Goal: Information Seeking & Learning: Learn about a topic

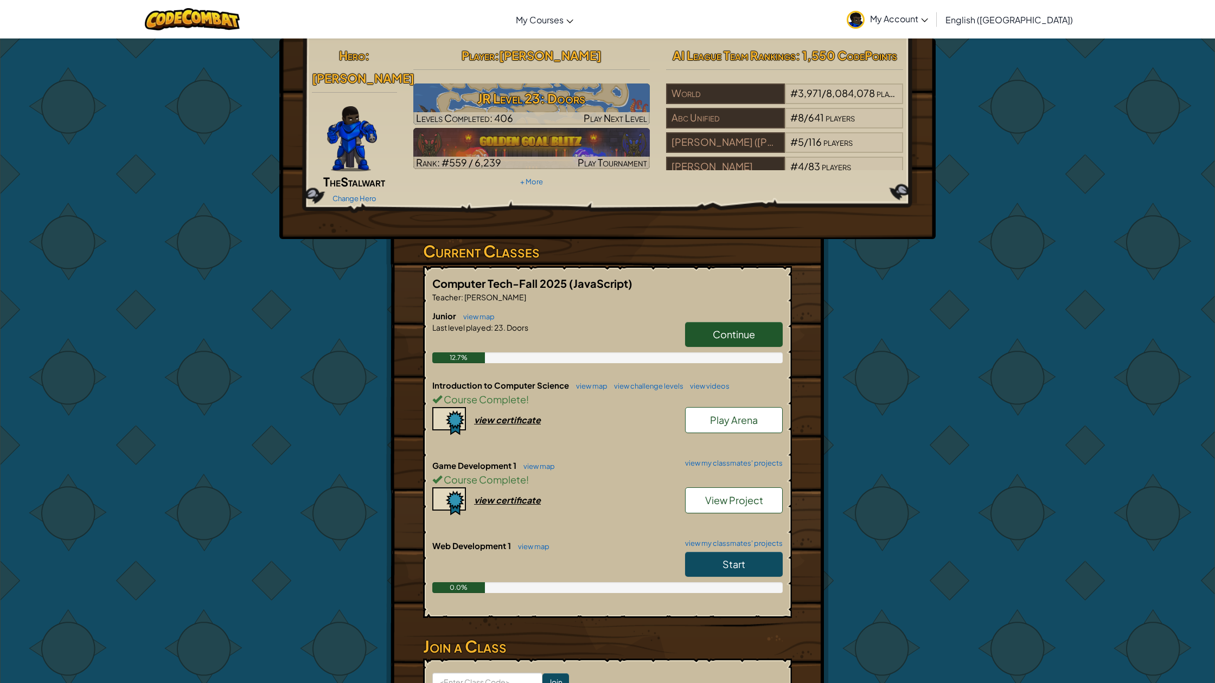
click at [738, 552] on link "Start" at bounding box center [734, 564] width 98 height 25
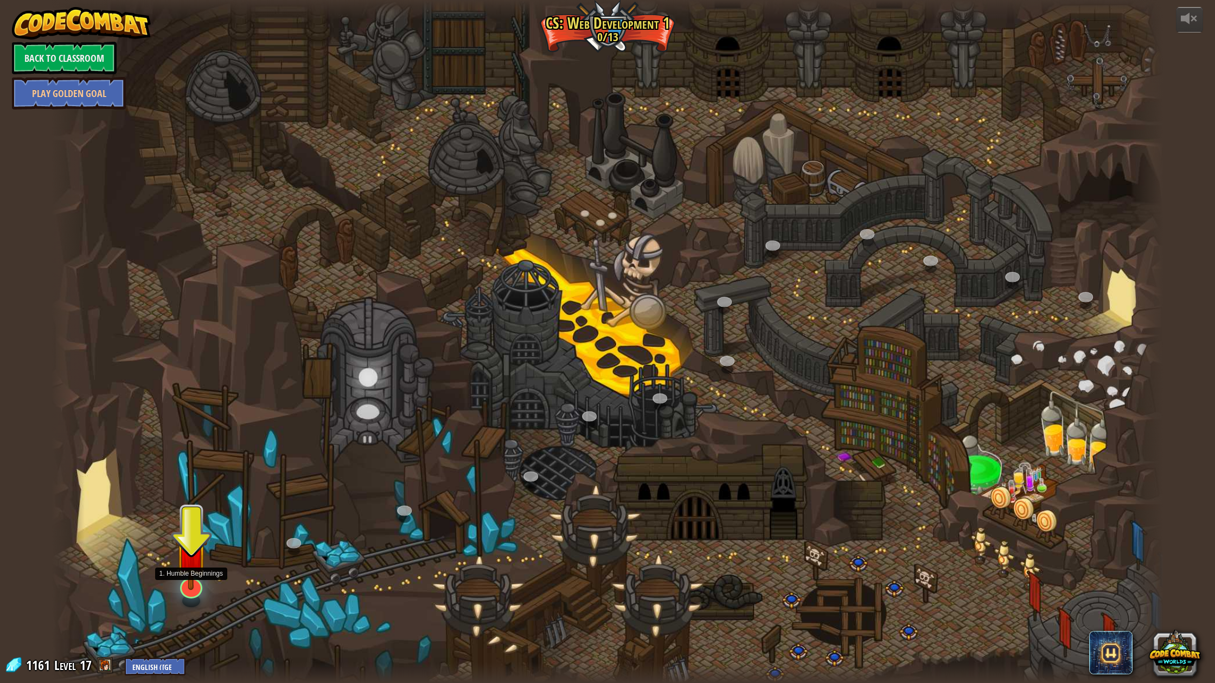
click at [182, 589] on img at bounding box center [191, 553] width 33 height 74
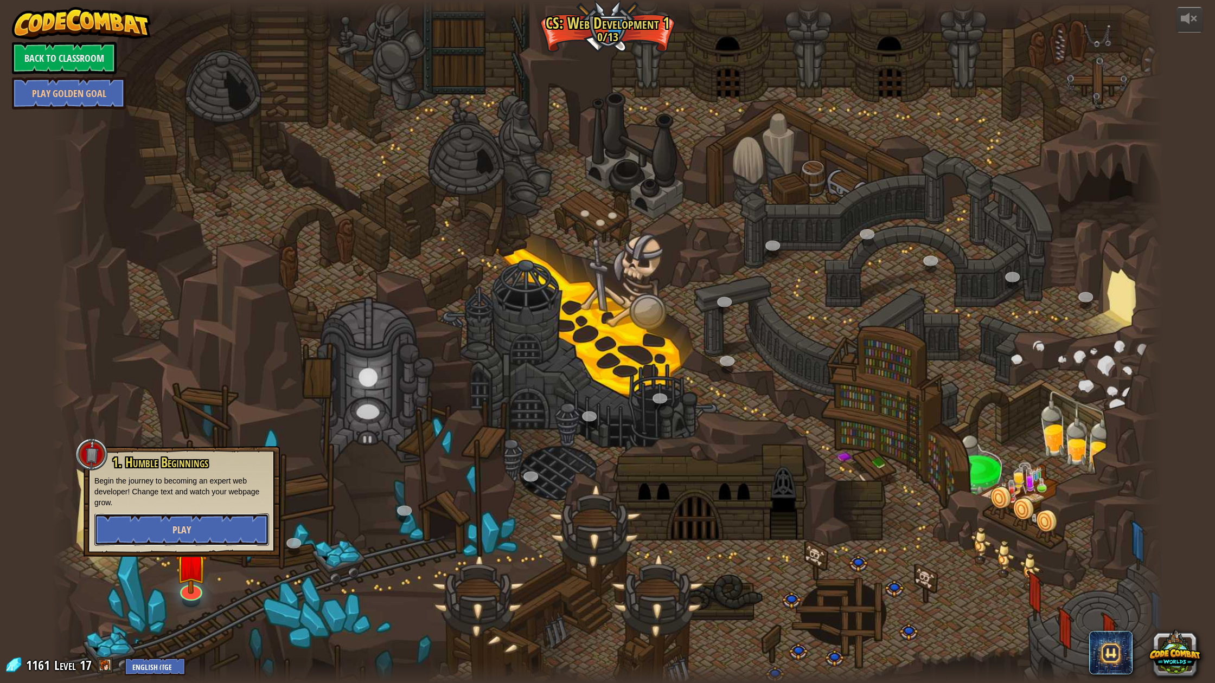
click at [218, 536] on button "Play" at bounding box center [181, 530] width 175 height 33
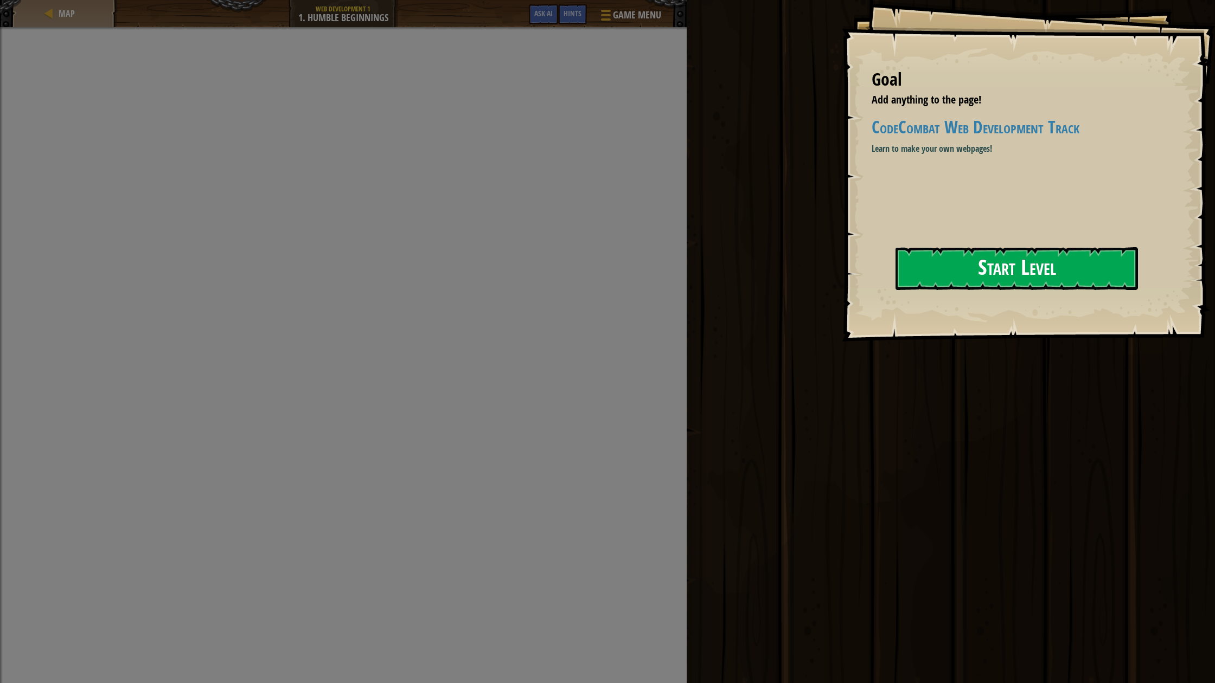
click at [993, 268] on button "Start Level" at bounding box center [1016, 268] width 242 height 43
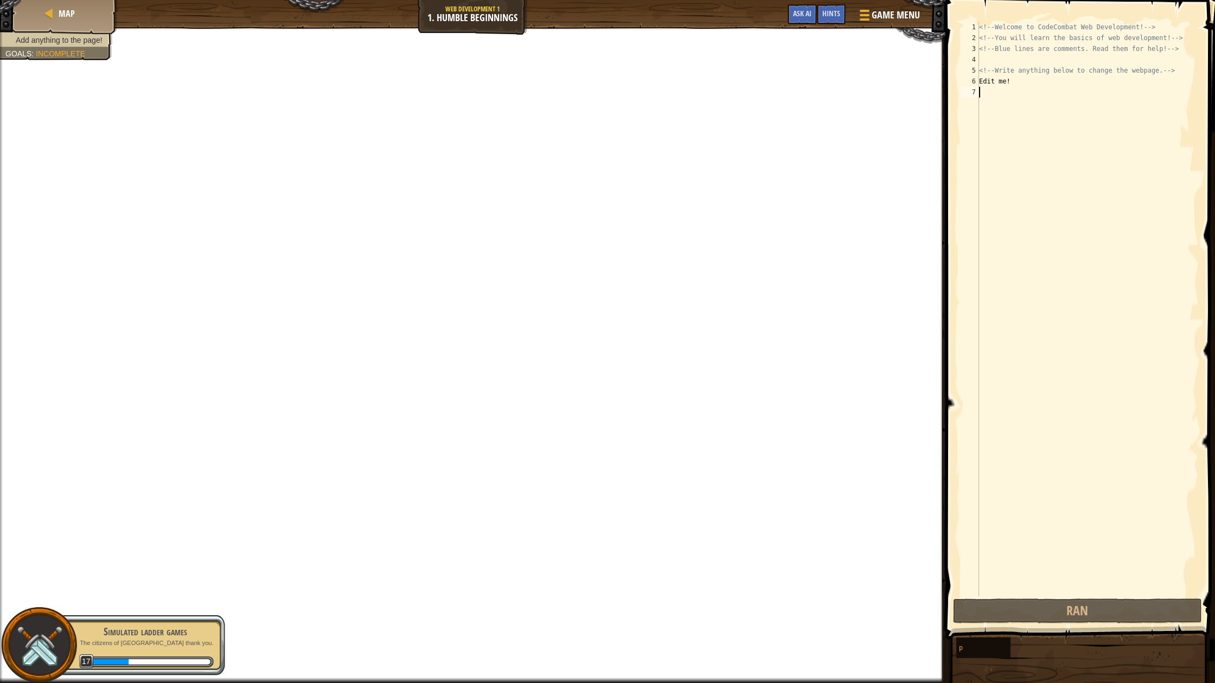
scroll to position [5, 0]
type textarea "hi"
click at [1109, 597] on span at bounding box center [1081, 304] width 278 height 671
click at [1103, 607] on button "Done" at bounding box center [1136, 611] width 119 height 25
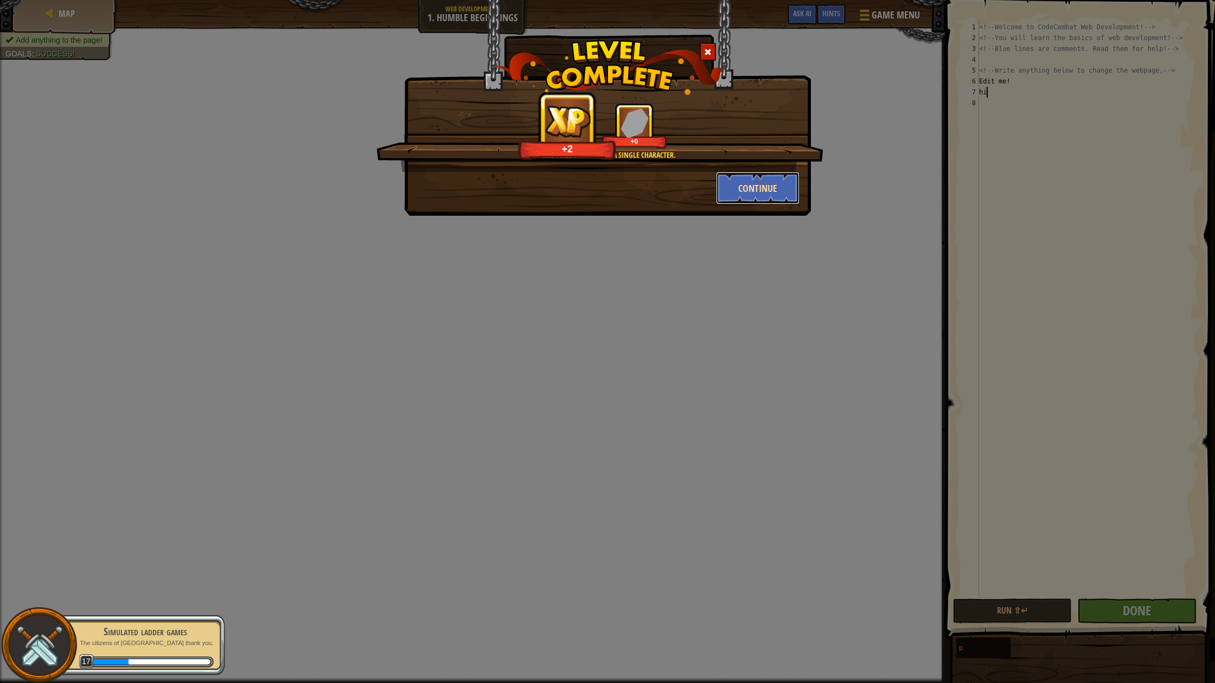
click at [762, 188] on button "Continue" at bounding box center [758, 188] width 84 height 33
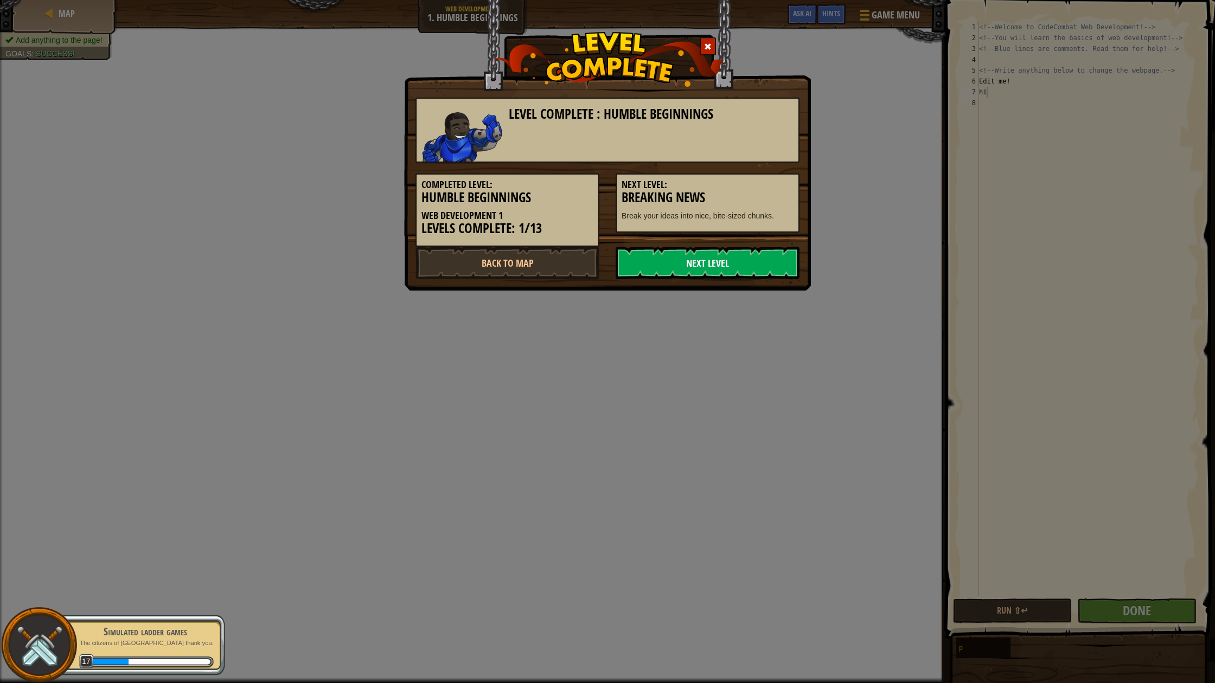
click at [705, 250] on link "Next Level" at bounding box center [707, 263] width 184 height 33
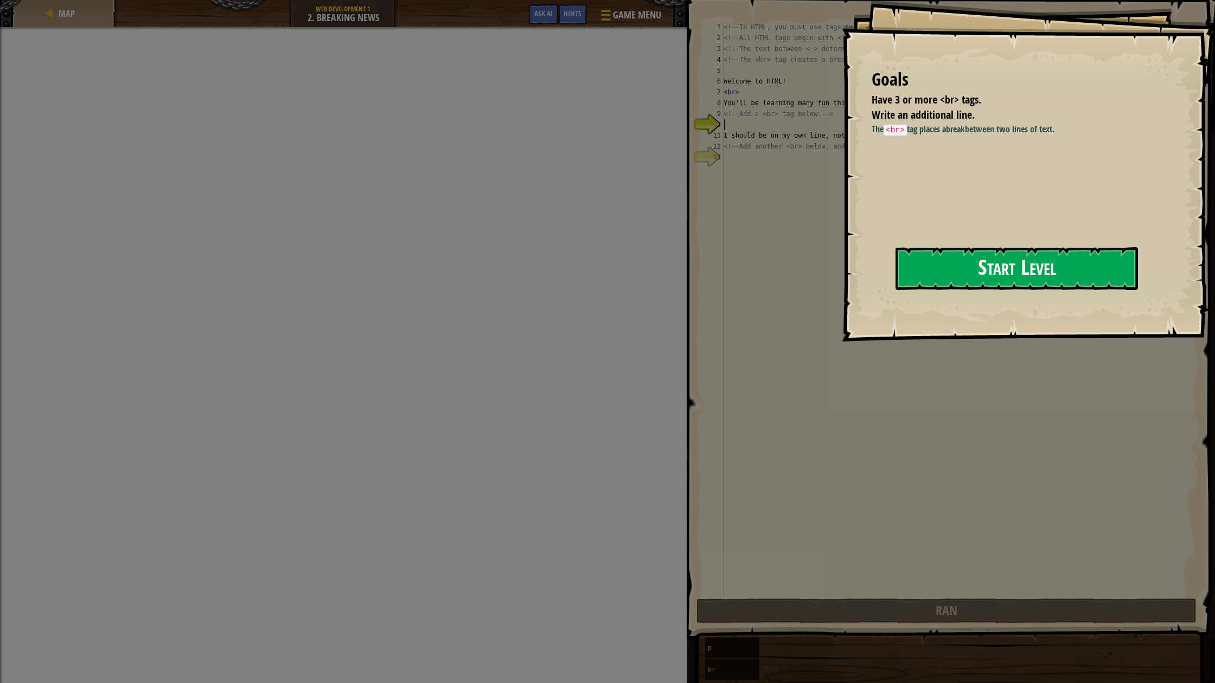
click at [969, 273] on button "Start Level" at bounding box center [1016, 268] width 242 height 43
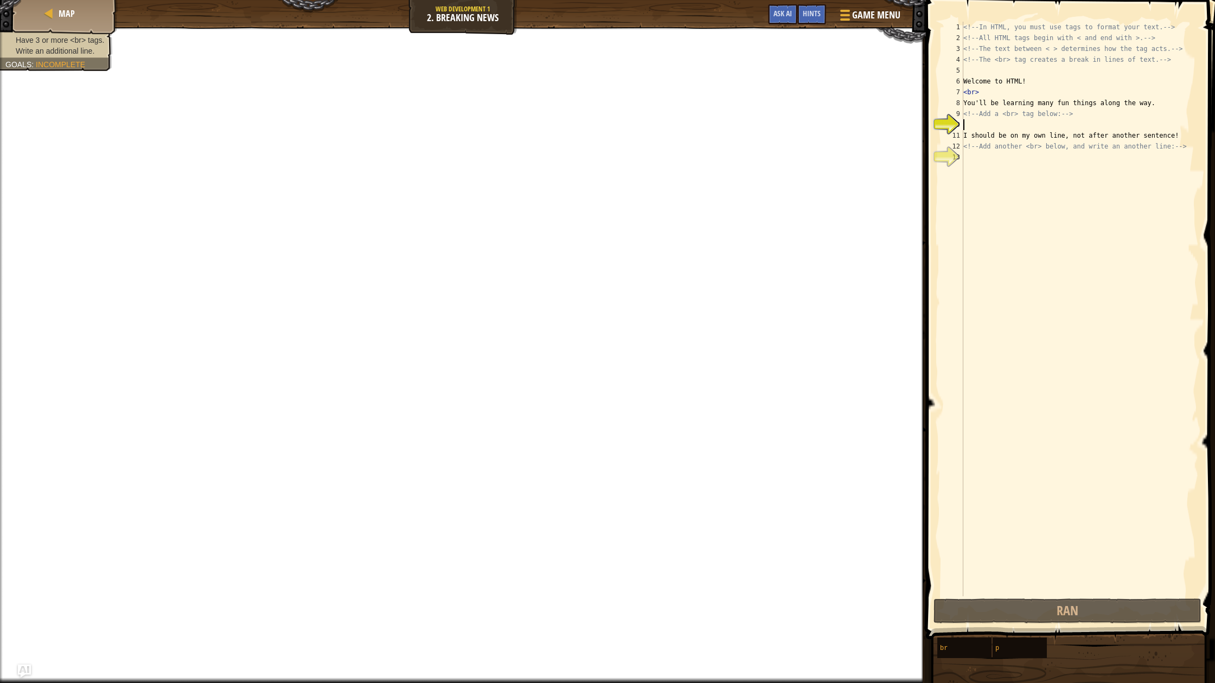
type textarea "J"
type textarea "H"
type textarea "<!-- Add a <br> tag below: -->"
type textarea "I should be on my own line, not after another sentence!"
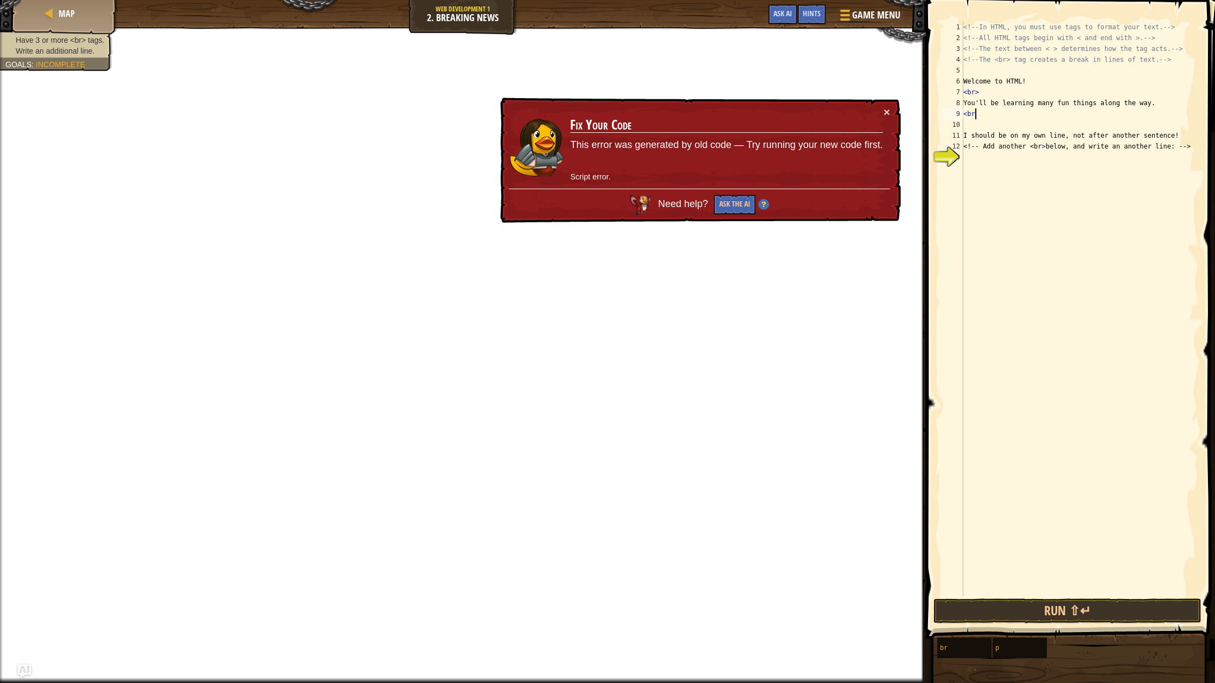
type textarea "<br>"
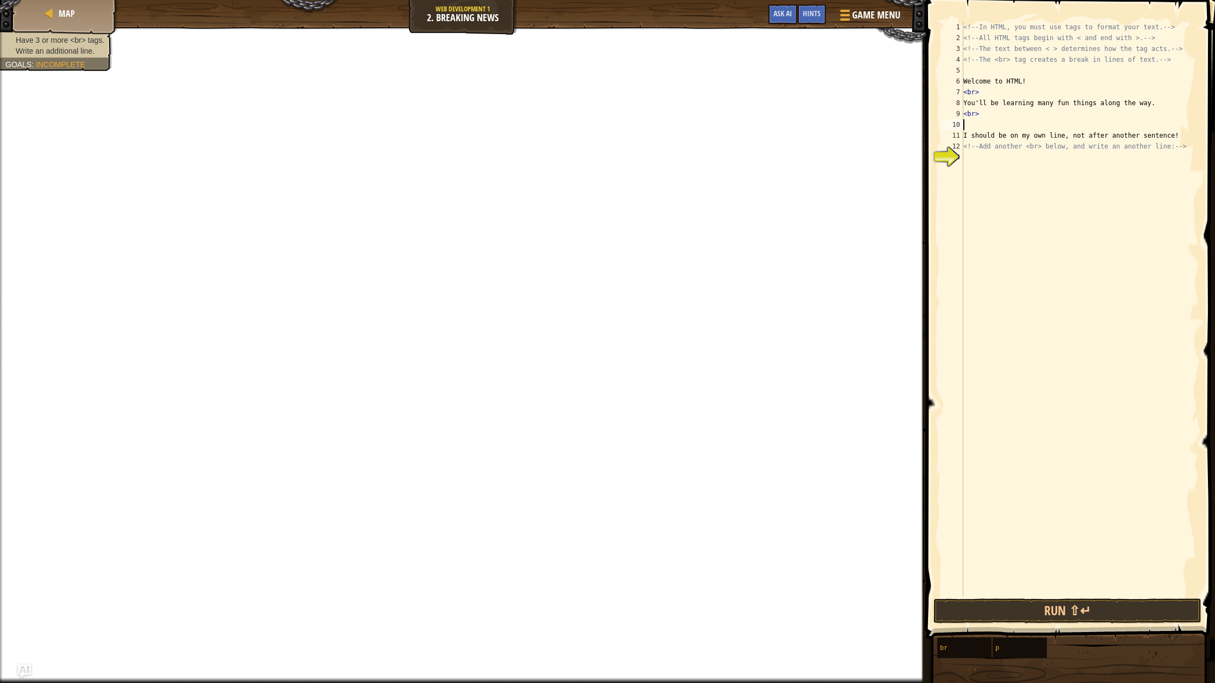
type textarea "k"
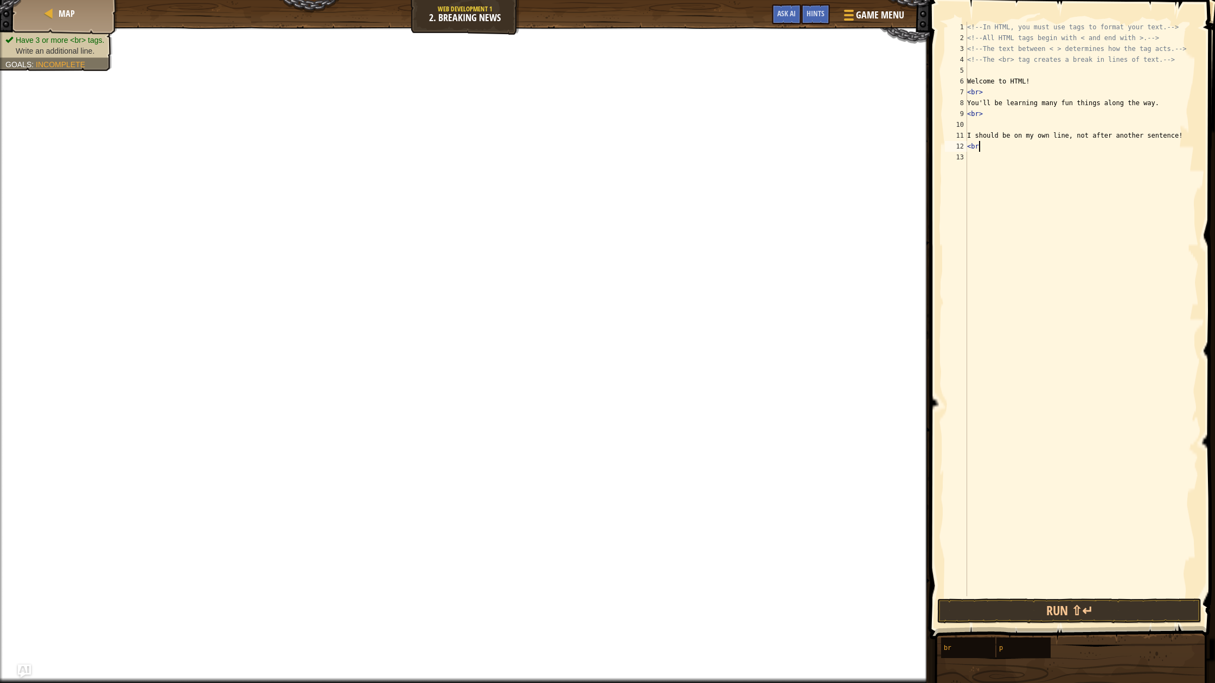
type textarea "<br>"
type textarea "j"
type textarea "K"
type textarea "Hi my name is [PERSON_NAME]"
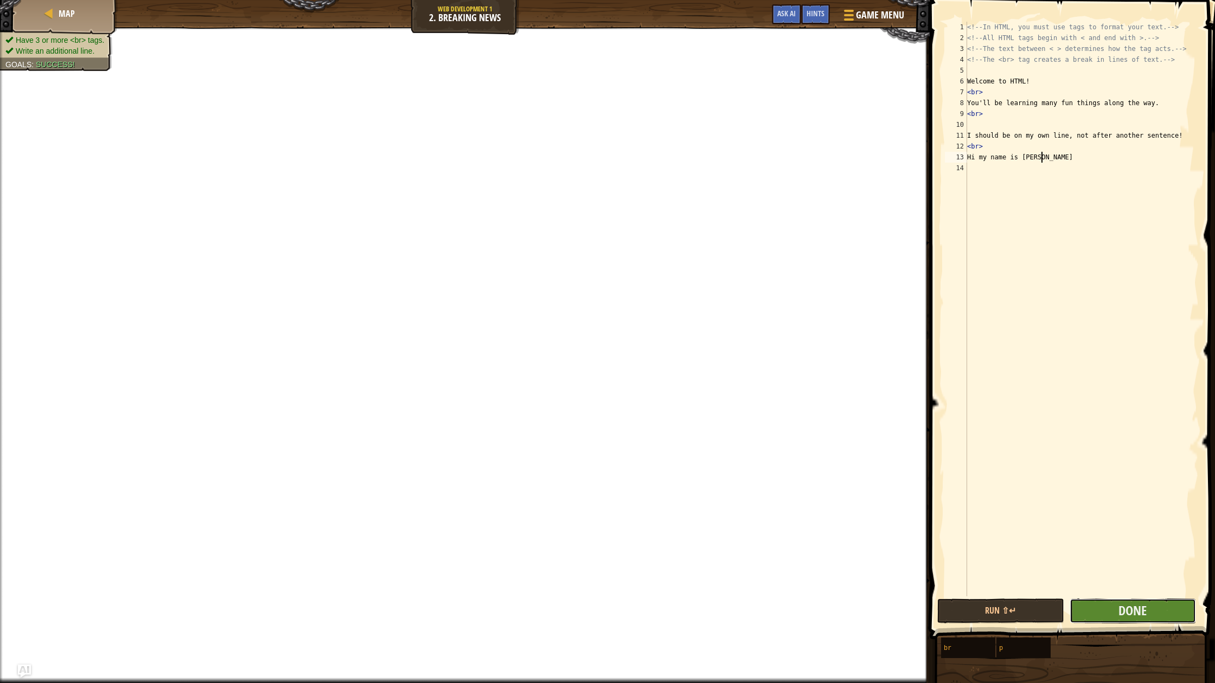
click at [1113, 604] on button "Done" at bounding box center [1132, 611] width 126 height 25
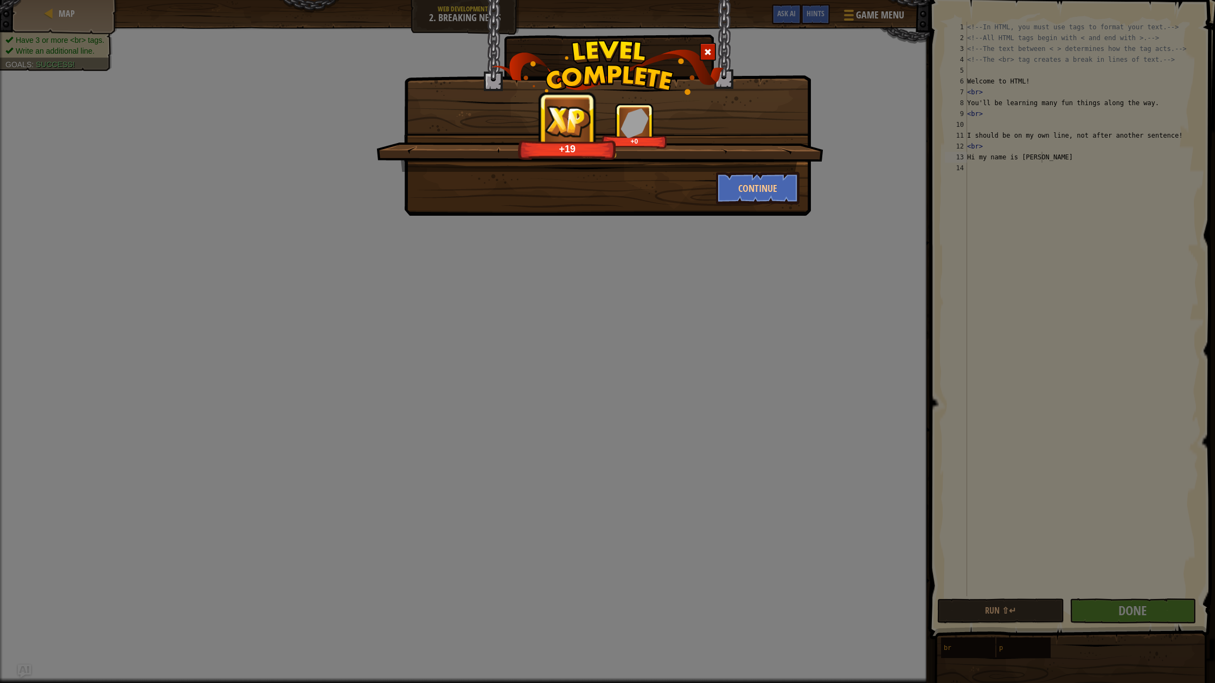
click at [743, 169] on div "Breaker 19 +19 +0" at bounding box center [599, 137] width 447 height 69
click at [745, 194] on button "Continue" at bounding box center [758, 188] width 84 height 33
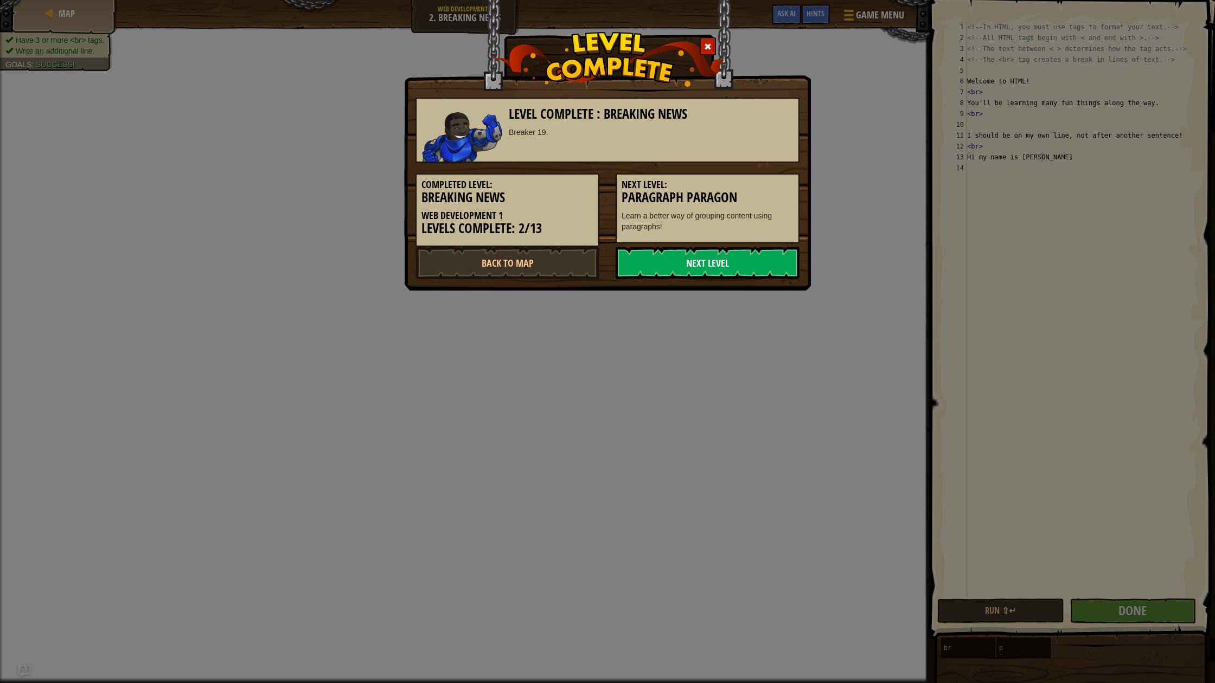
click at [717, 252] on link "Next Level" at bounding box center [707, 263] width 184 height 33
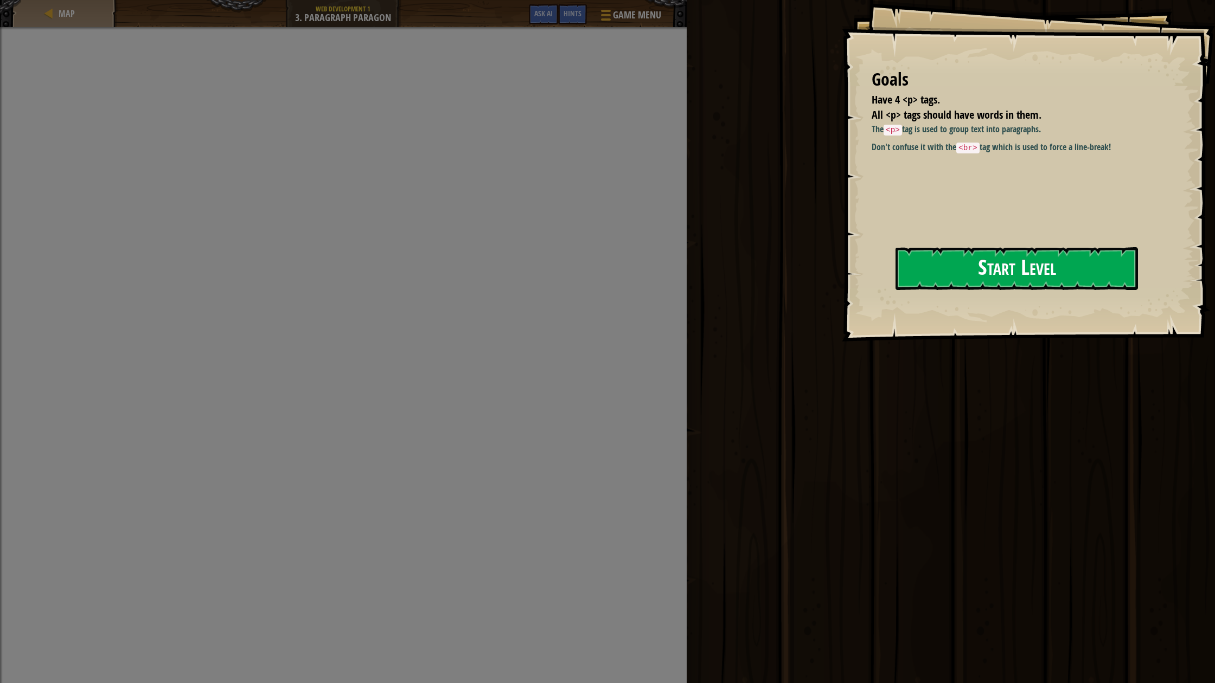
click at [961, 276] on button "Start Level" at bounding box center [1016, 268] width 242 height 43
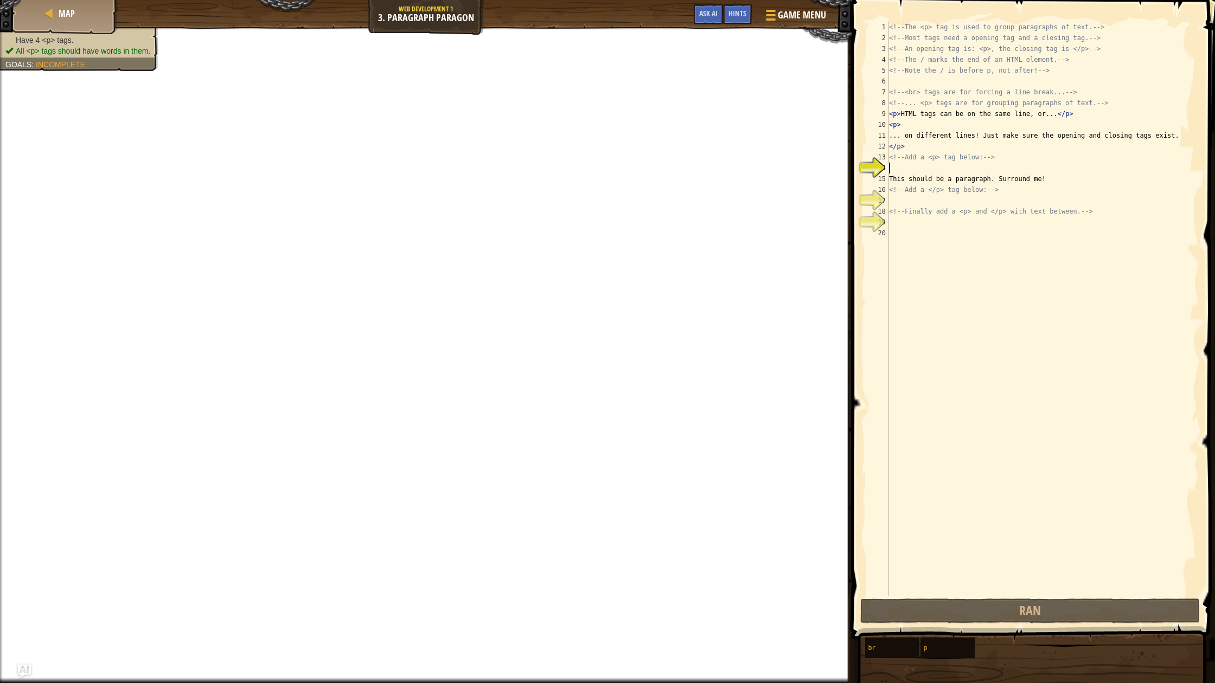
click at [951, 205] on div "<!-- The <p> tag is used to group paragraphs of text. --> <!-- Most tags need a…" at bounding box center [1043, 320] width 312 height 597
click at [1025, 195] on div "<!-- The <p> tag is used to group paragraphs of text. --> <!-- Most tags need a…" at bounding box center [1043, 320] width 312 height 597
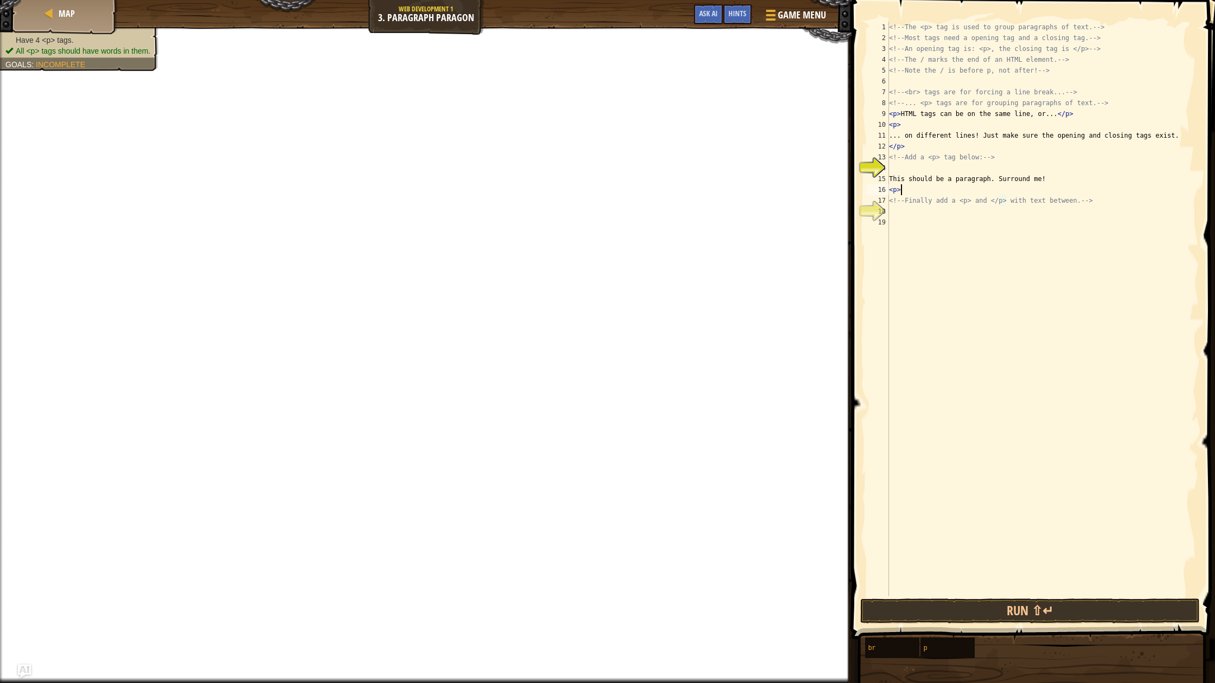
scroll to position [5, 1]
type textarea "<!-- Finally add a <p> and </p> with text between. -->"
type textarea "i"
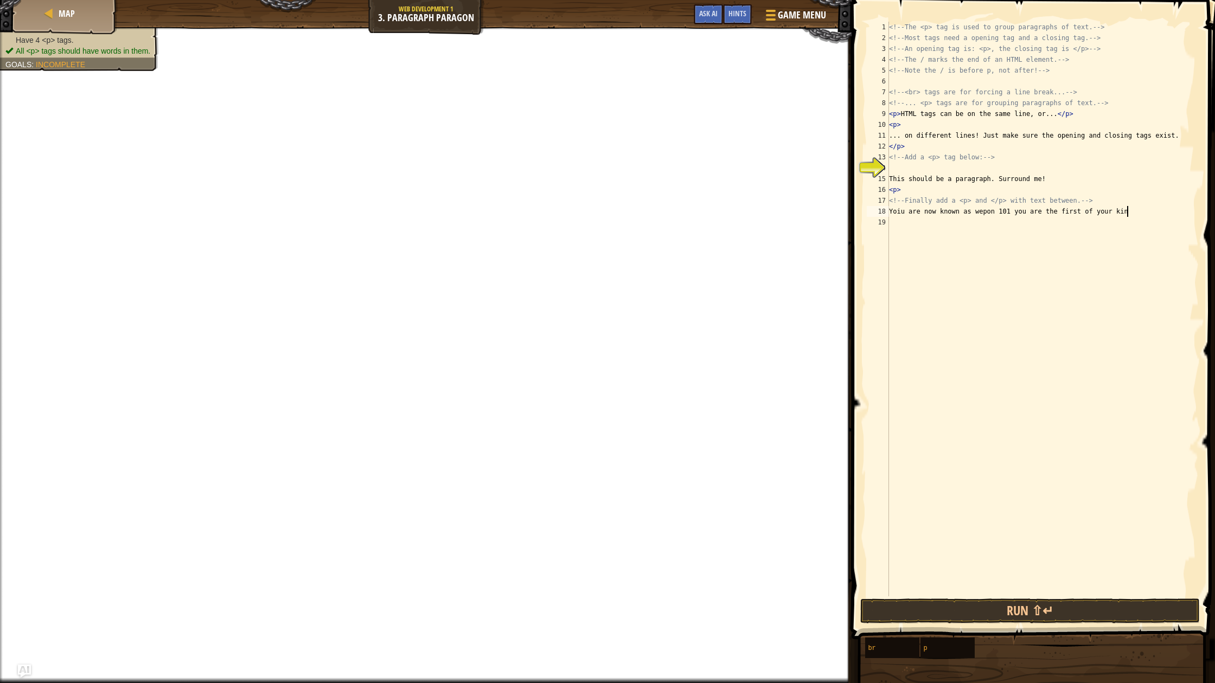
type textarea "Yoiu are now known as wepon 101 you are the first of your kind"
type textarea "<p>"
type textarea "At least you were supposed to be"
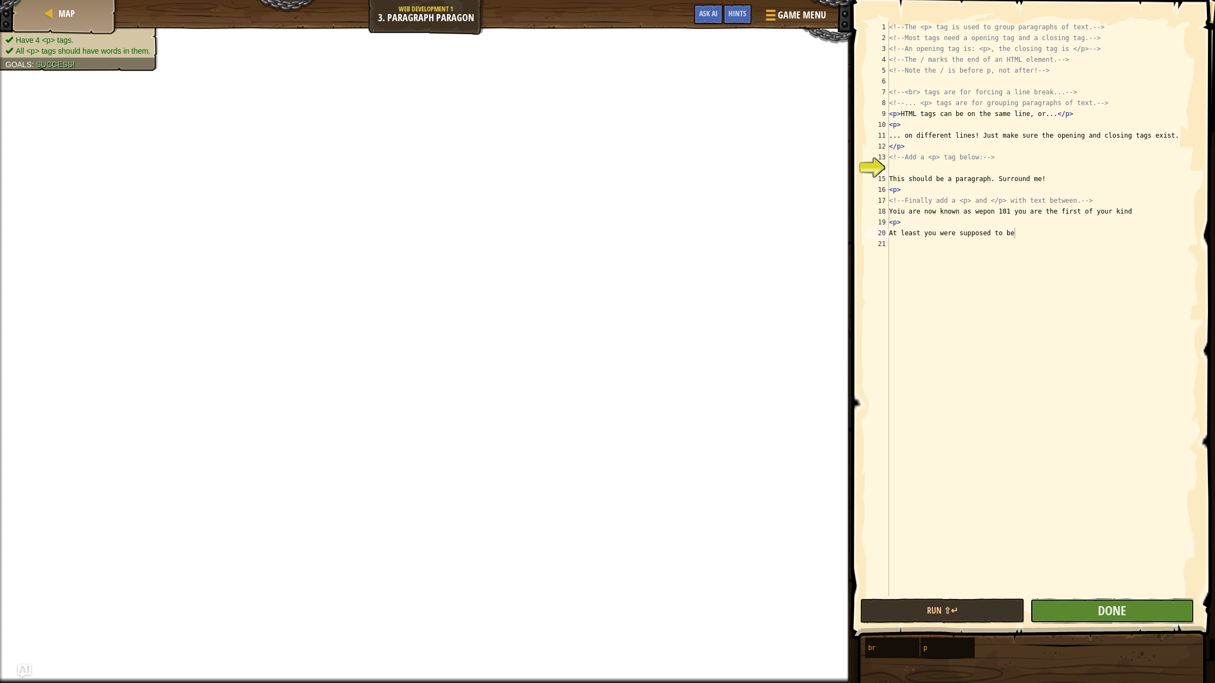
click at [1157, 603] on button "Done" at bounding box center [1112, 611] width 164 height 25
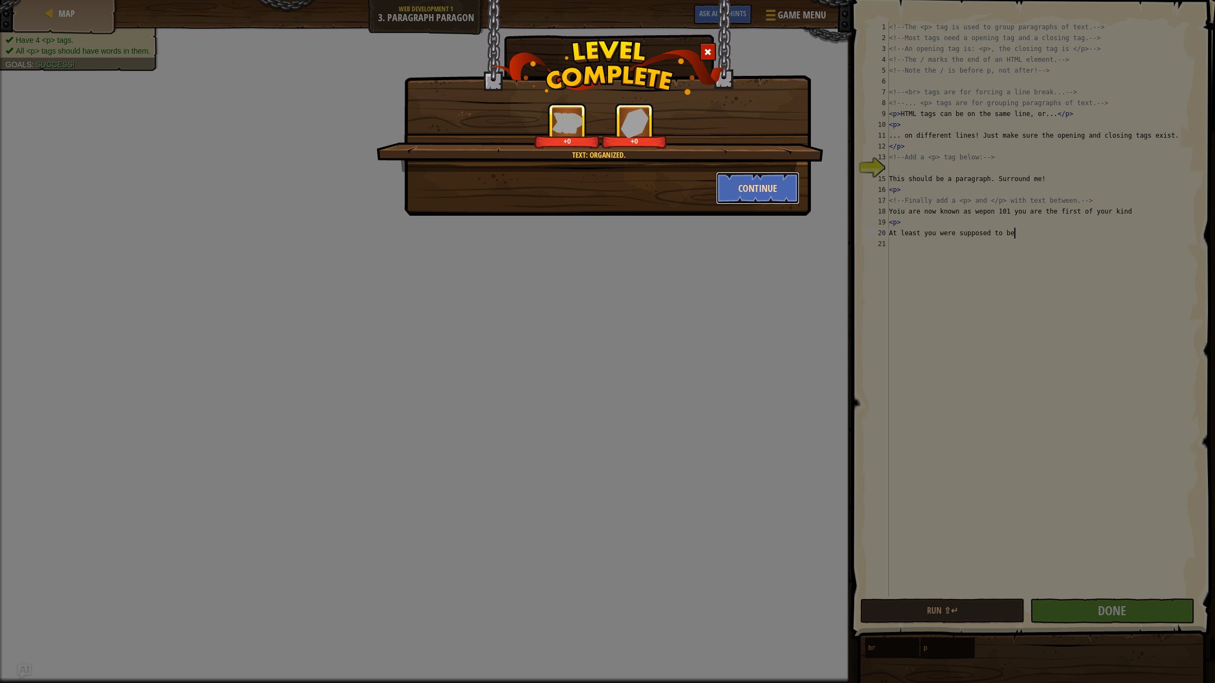
click at [742, 190] on button "Continue" at bounding box center [758, 188] width 84 height 33
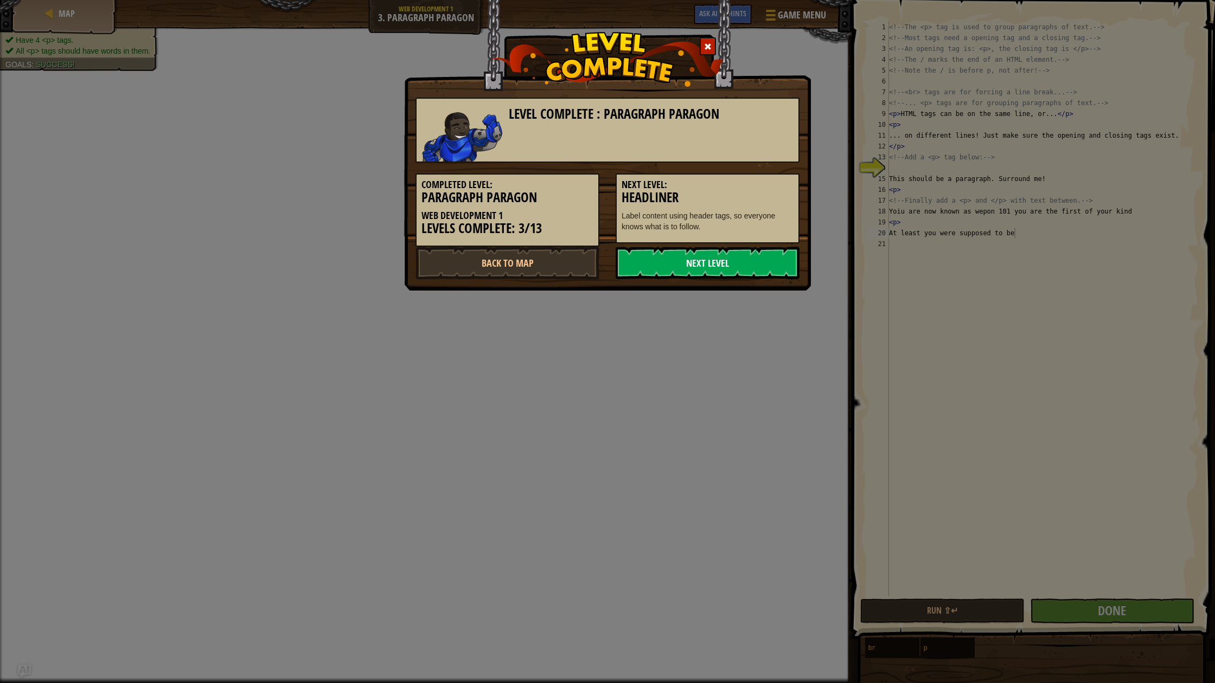
click at [723, 263] on link "Next Level" at bounding box center [707, 263] width 184 height 33
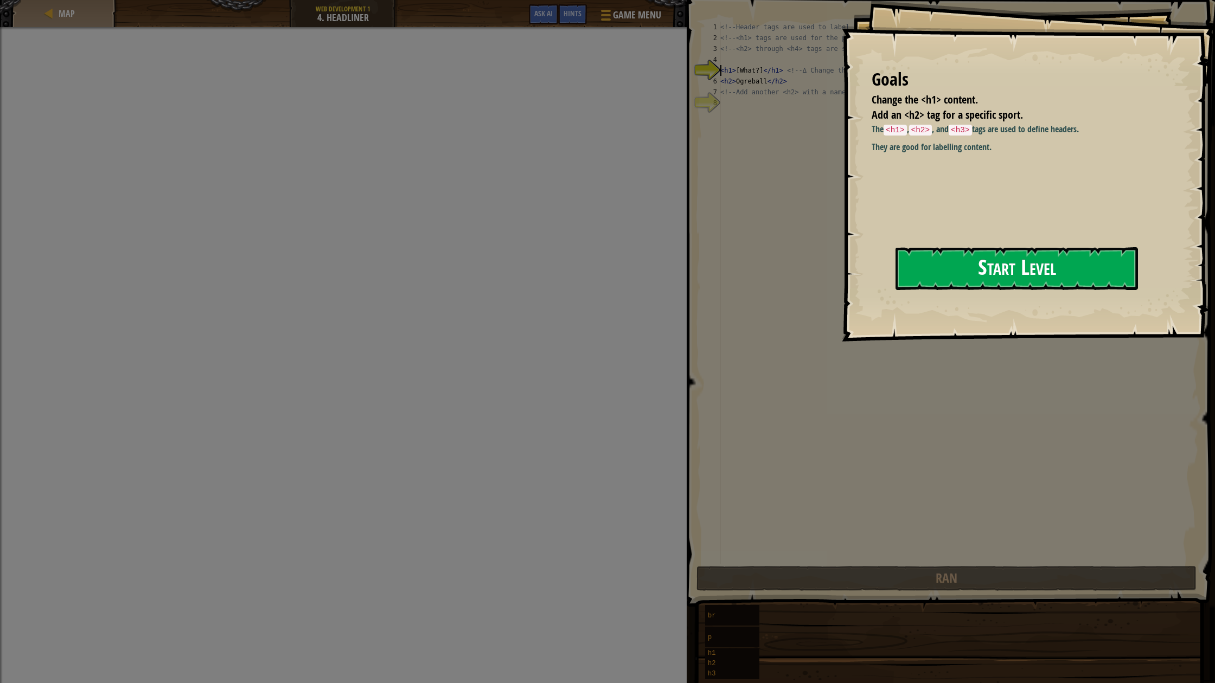
click at [1040, 275] on button "Start Level" at bounding box center [1016, 268] width 242 height 43
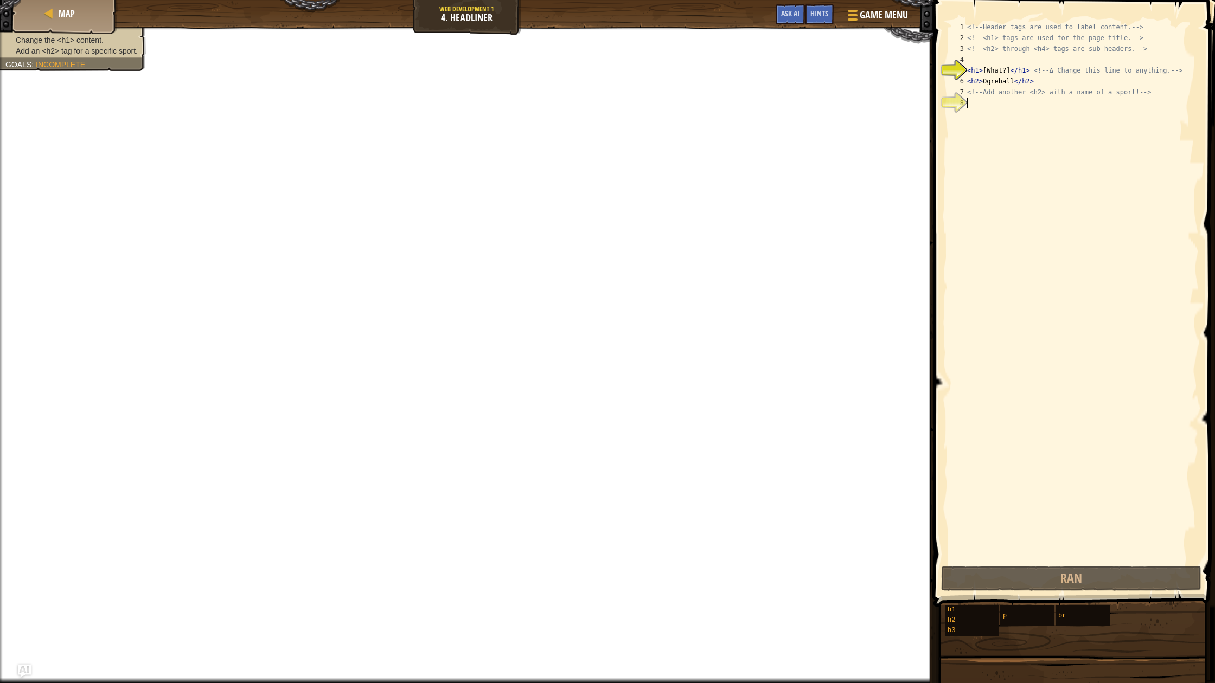
click at [983, 214] on div "<!-- Header tags are used to label content. --> <!-- <h1> tags are used for the…" at bounding box center [1205, 304] width 481 height 564
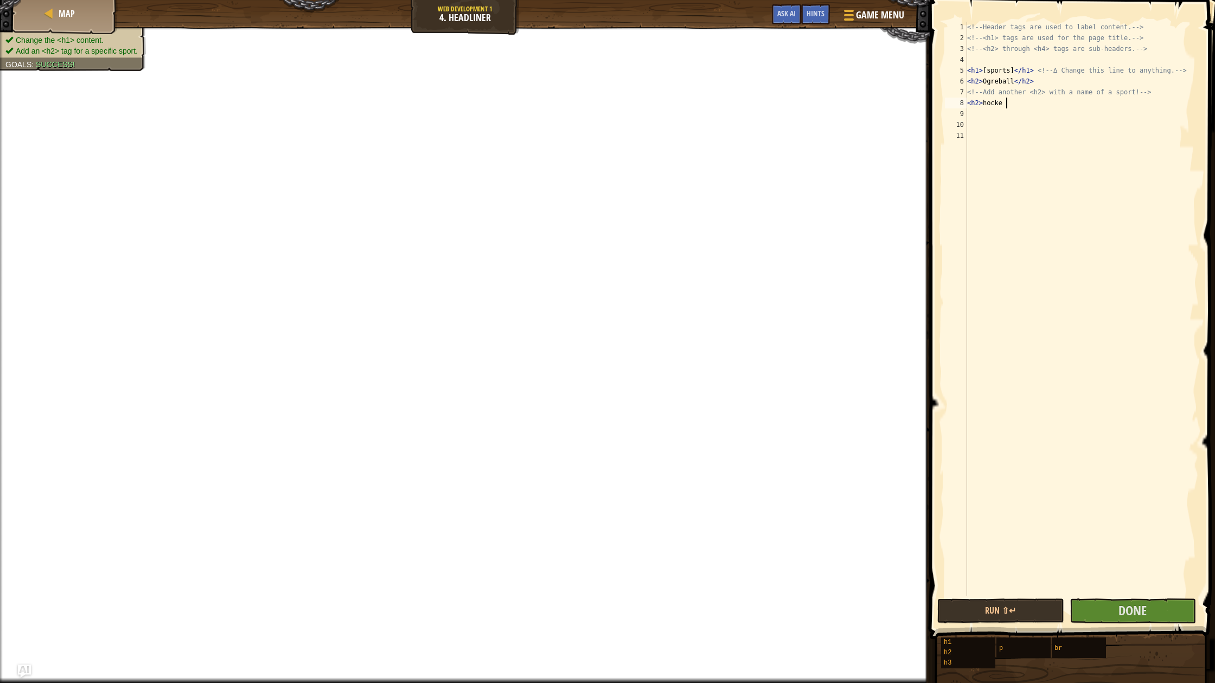
scroll to position [5, 3]
type textarea "<h2> hockey"
click at [1176, 613] on button "Done" at bounding box center [1132, 611] width 126 height 25
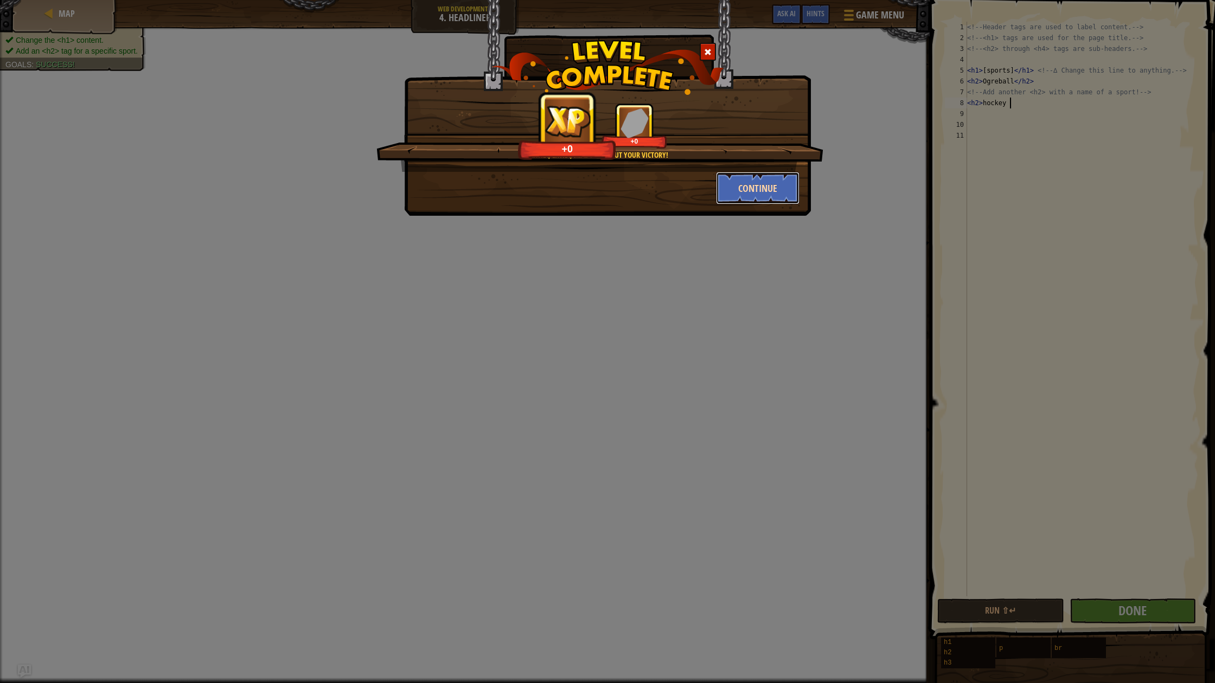
click at [731, 185] on button "Continue" at bounding box center [758, 188] width 84 height 33
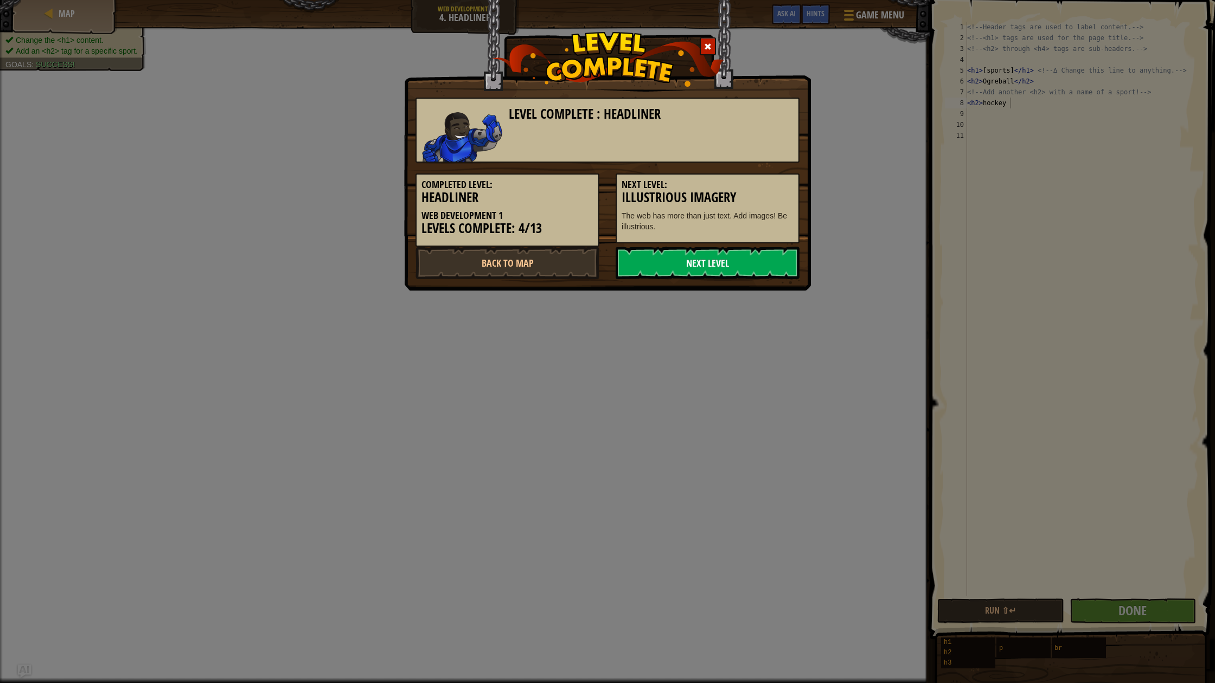
click at [732, 259] on link "Next Level" at bounding box center [707, 263] width 184 height 33
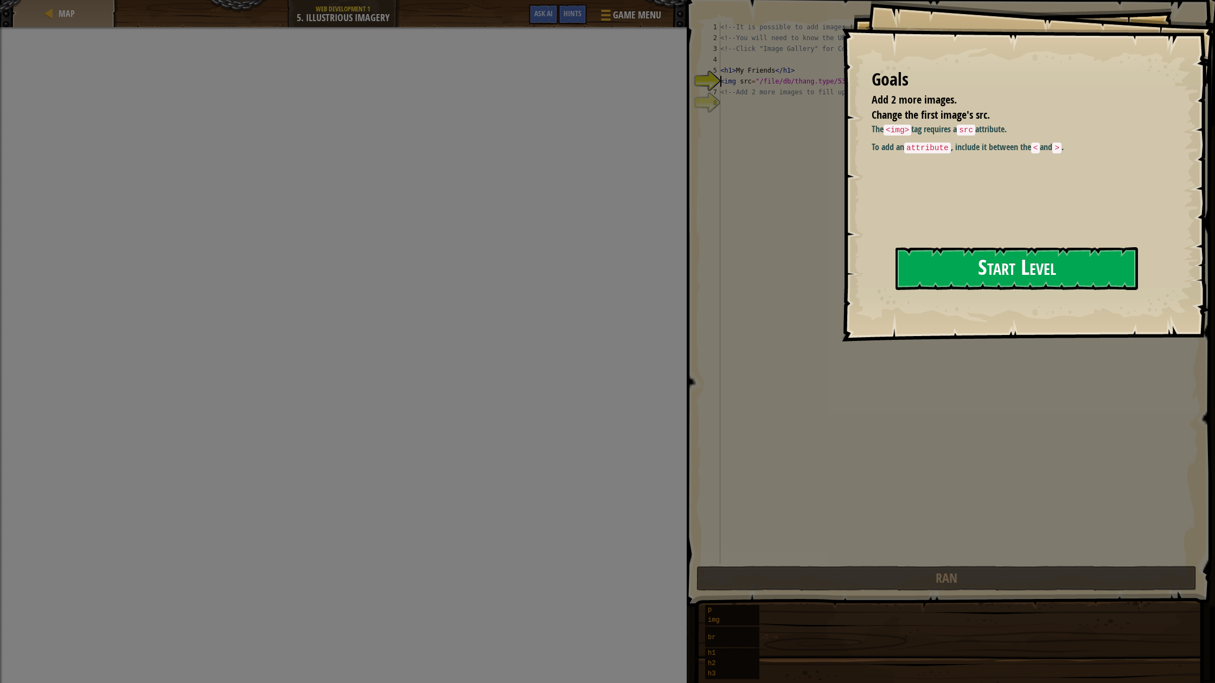
click at [988, 279] on button "Start Level" at bounding box center [1016, 268] width 242 height 43
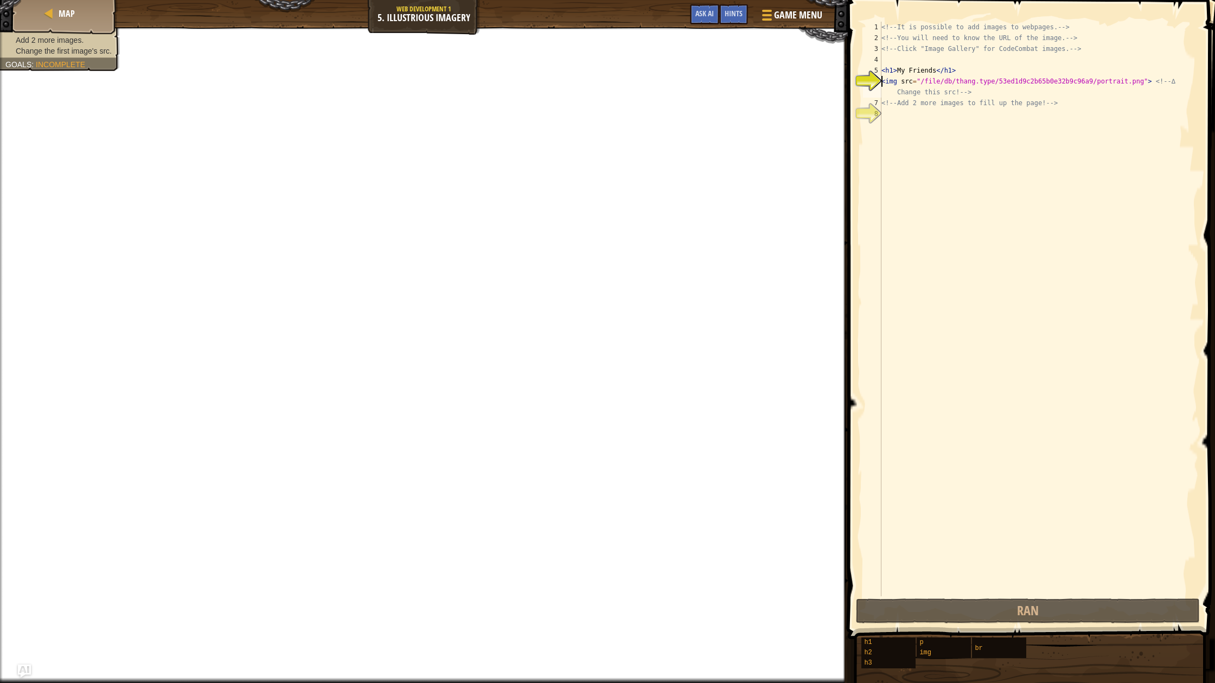
click at [932, 123] on div "<!-- It is possible to add images to webpages. --> <!-- You will need to know t…" at bounding box center [1038, 320] width 319 height 597
click at [978, 86] on div "<!-- It is possible to add images to webpages. --> <!-- You will need to know t…" at bounding box center [1038, 320] width 319 height 597
click at [980, 86] on div "<!-- It is possible to add images to webpages. --> <!-- You will need to know t…" at bounding box center [1038, 320] width 319 height 597
click at [1031, 108] on div "<!-- It is possible to add images to webpages. --> <!-- You will need to know t…" at bounding box center [1038, 320] width 319 height 597
type textarea "<!-- Add 2 more images to fill up the page! -->"
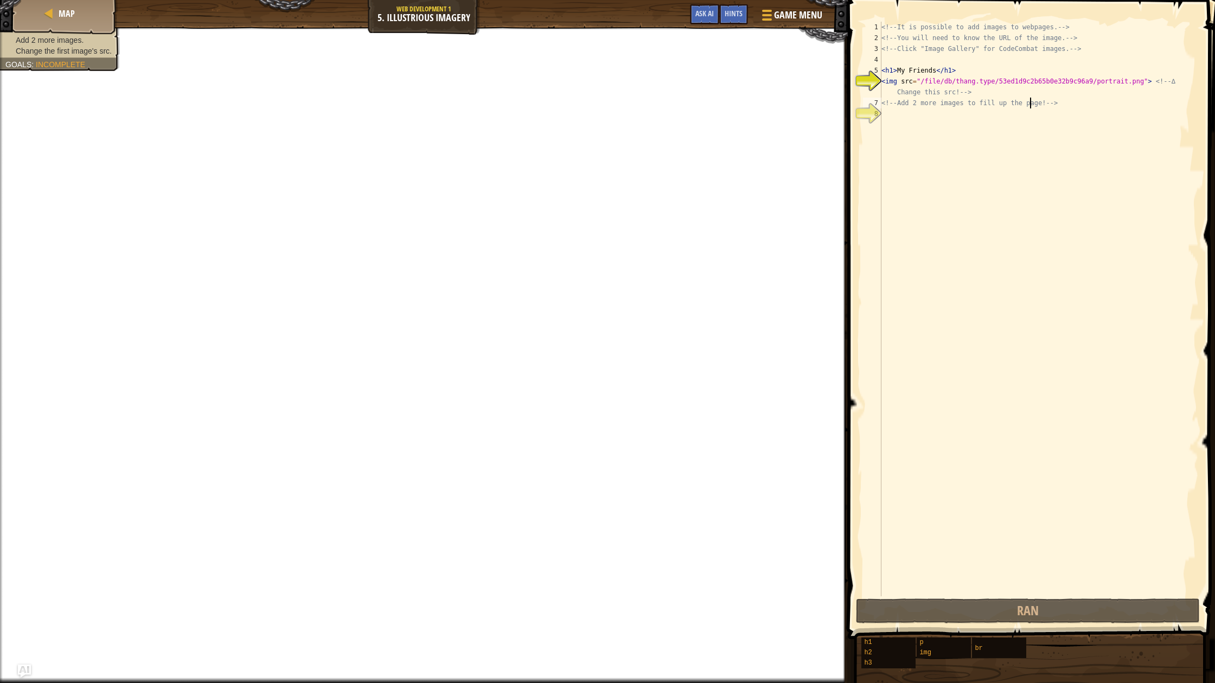
click at [992, 118] on div "<!-- It is possible to add images to webpages. --> <!-- You will need to know t…" at bounding box center [1038, 320] width 319 height 597
click at [764, 12] on div at bounding box center [765, 15] width 15 height 16
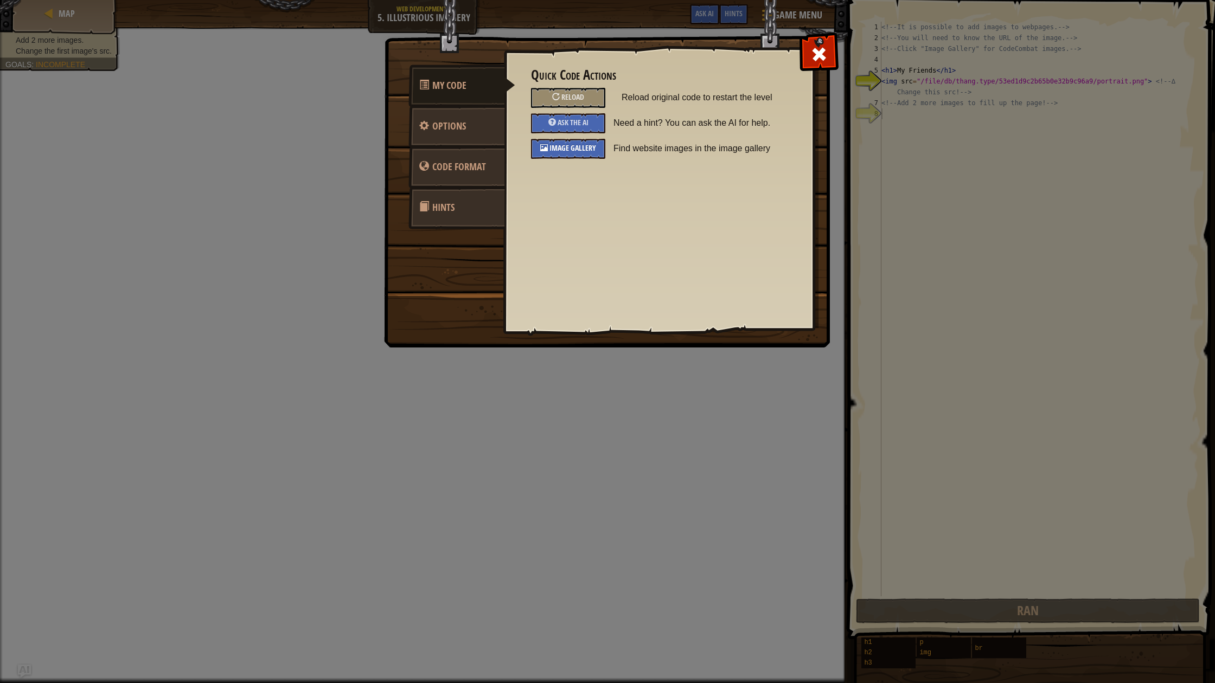
click at [572, 143] on div "Image Gallery" at bounding box center [568, 149] width 74 height 20
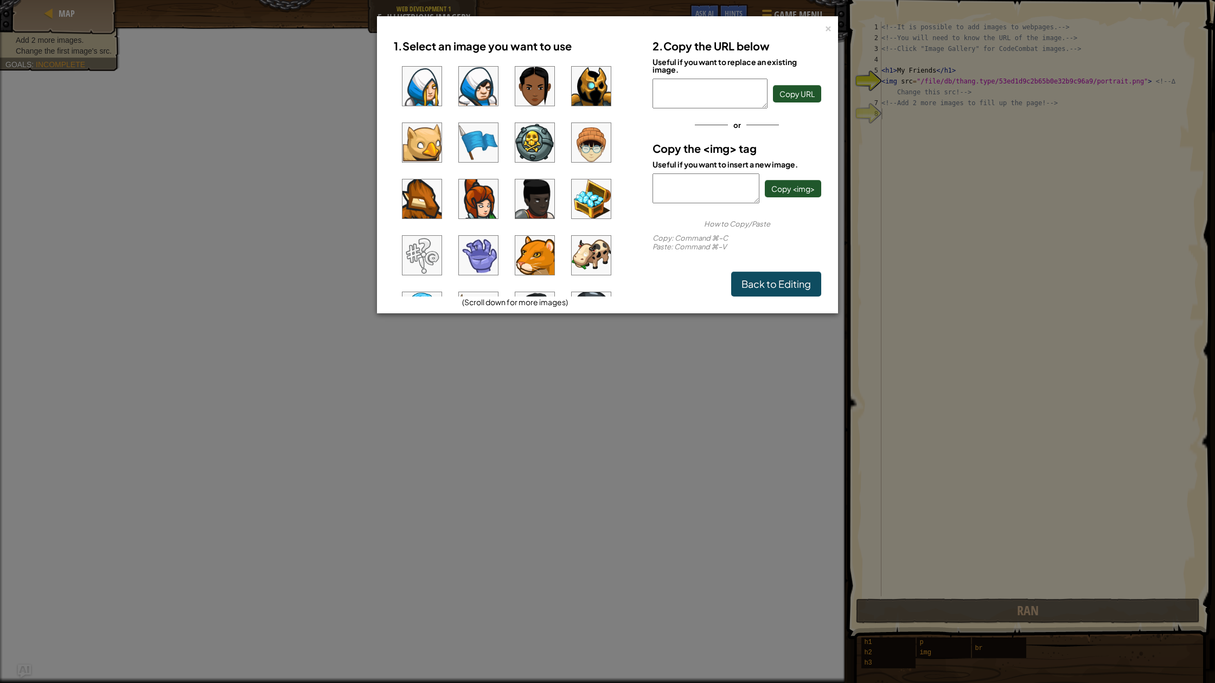
click at [593, 87] on img at bounding box center [591, 86] width 39 height 39
click at [791, 183] on button "Copy <img>" at bounding box center [793, 188] width 56 height 17
click at [793, 187] on span "Copy <img>" at bounding box center [792, 189] width 43 height 10
click at [825, 22] on div "×" at bounding box center [828, 26] width 8 height 11
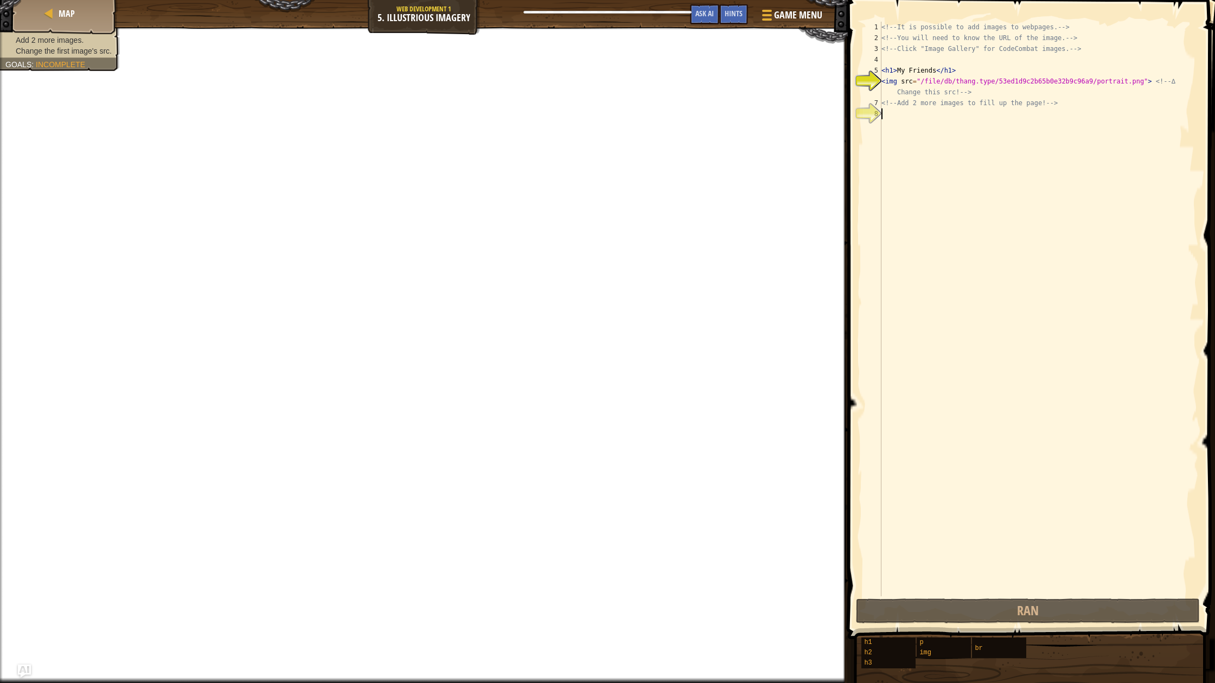
click at [908, 120] on div "<!-- It is possible to add images to webpages. --> <!-- You will need to know t…" at bounding box center [1038, 320] width 319 height 597
paste textarea "<img src="[URL][DOMAIN_NAME]"/>"
type textarea "<img src="[URL][DOMAIN_NAME]"/>"
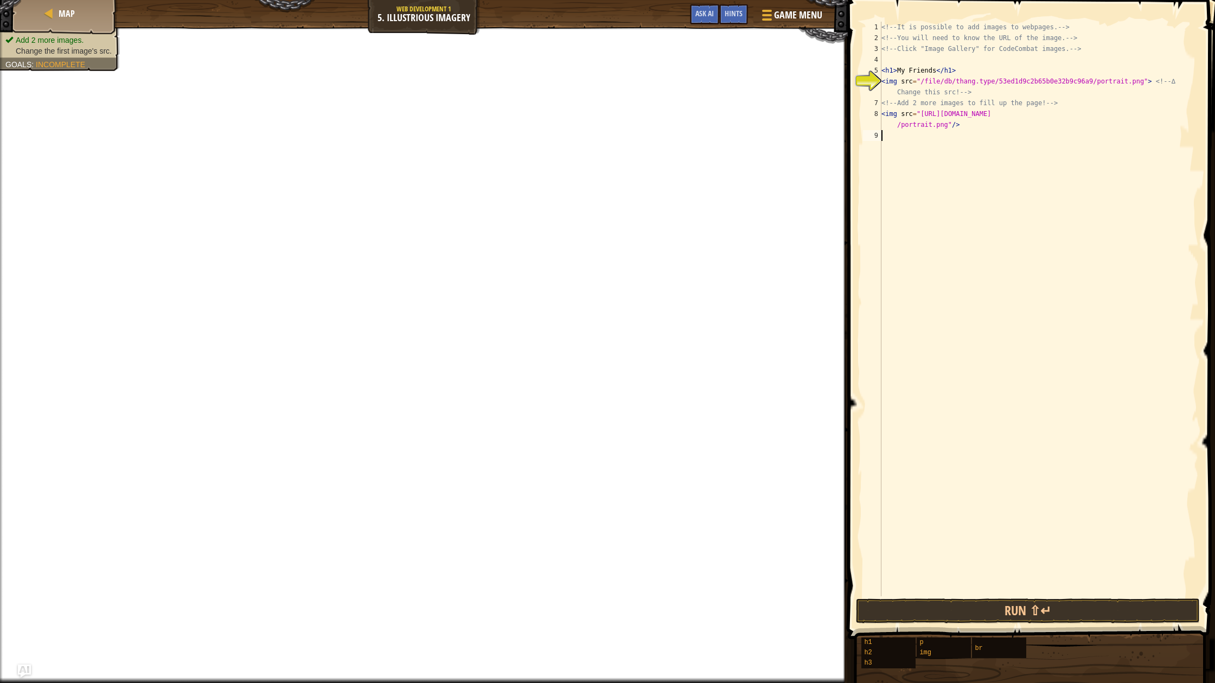
click at [890, 176] on div "<!-- It is possible to add images to webpages. --> <!-- You will need to know t…" at bounding box center [1038, 320] width 319 height 597
click at [1085, 80] on div "<!-- It is possible to add images to webpages. --> <!-- You will need to know t…" at bounding box center [1038, 320] width 319 height 597
click at [1175, 89] on div "<!-- It is possible to add images to webpages. --> <!-- You will need to know t…" at bounding box center [1038, 320] width 319 height 597
type textarea "<"
click at [779, 15] on span "Game Menu" at bounding box center [798, 15] width 50 height 15
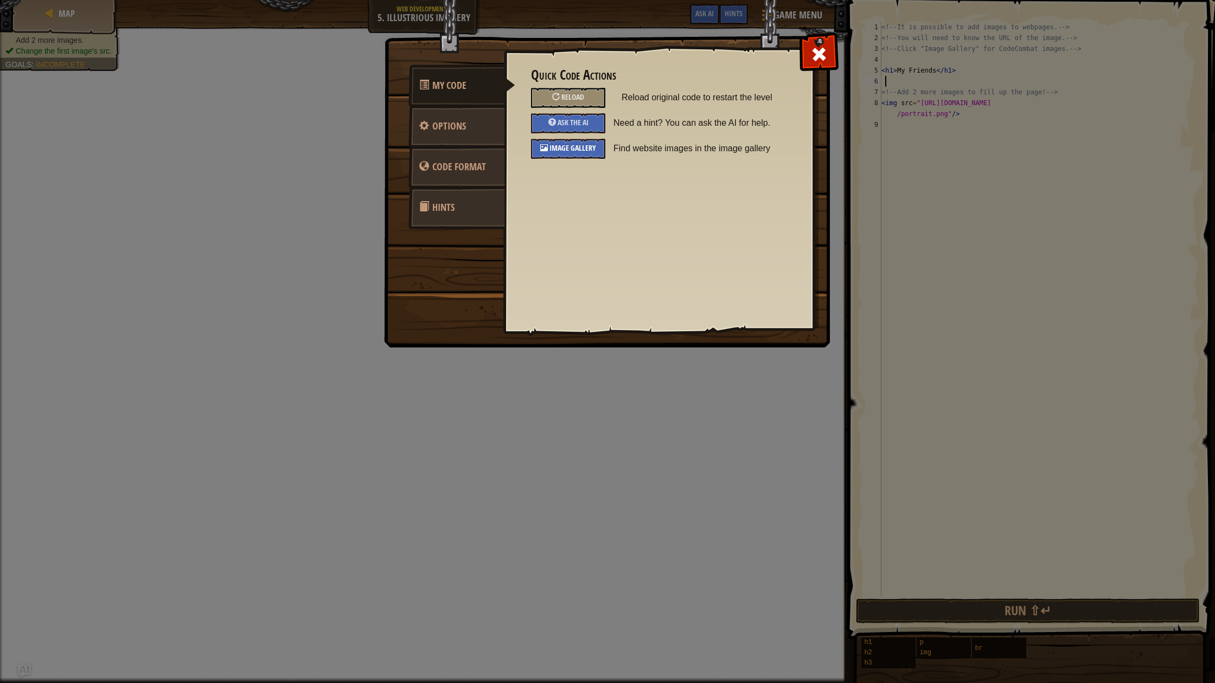
click at [556, 148] on span "Image Gallery" at bounding box center [572, 148] width 47 height 10
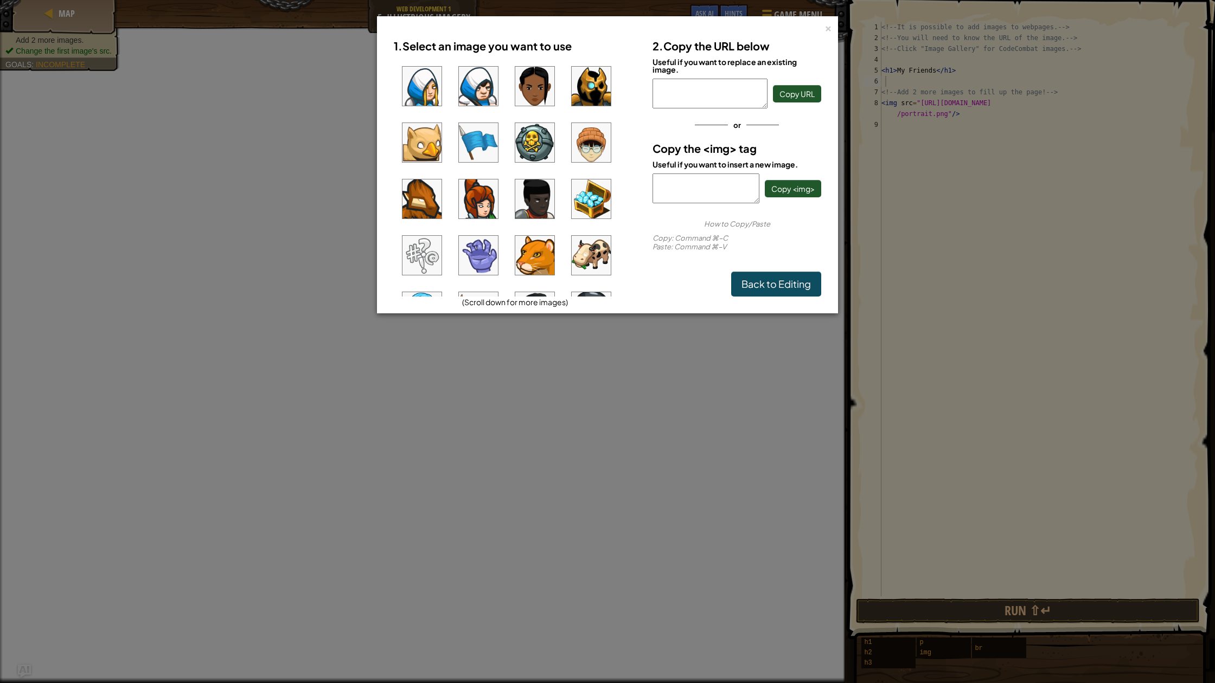
click at [556, 203] on ul at bounding box center [515, 177] width 242 height 239
click at [542, 201] on img at bounding box center [534, 198] width 39 height 39
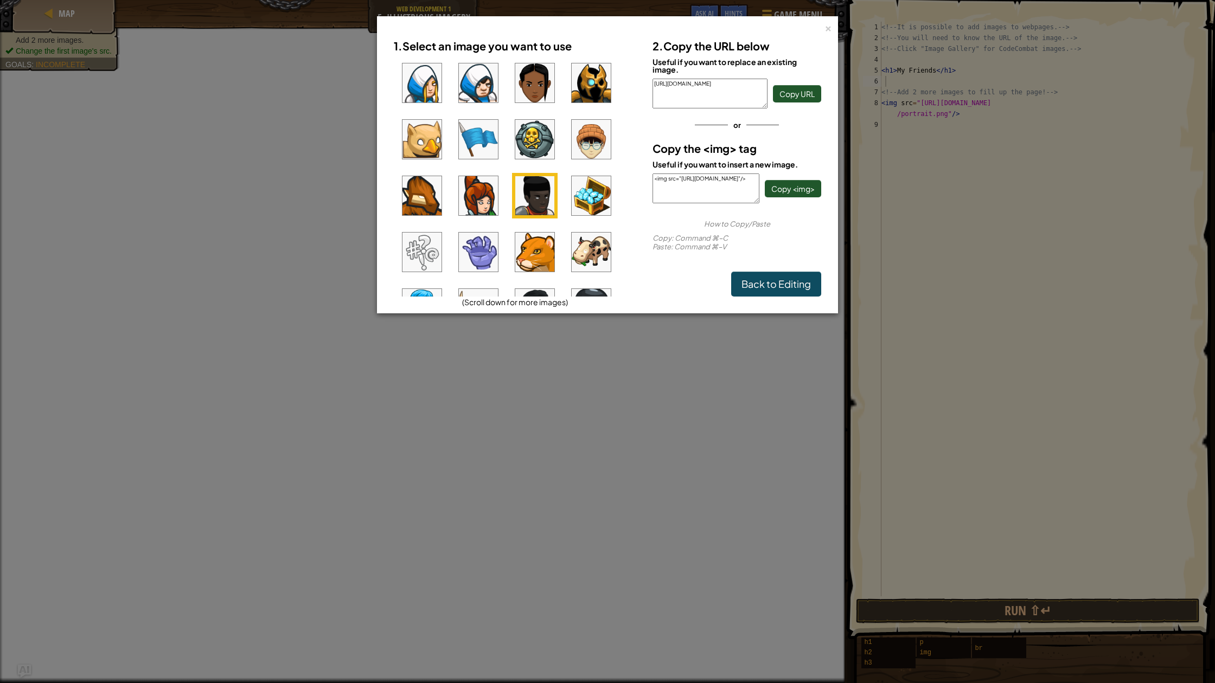
click at [497, 201] on img at bounding box center [478, 195] width 39 height 39
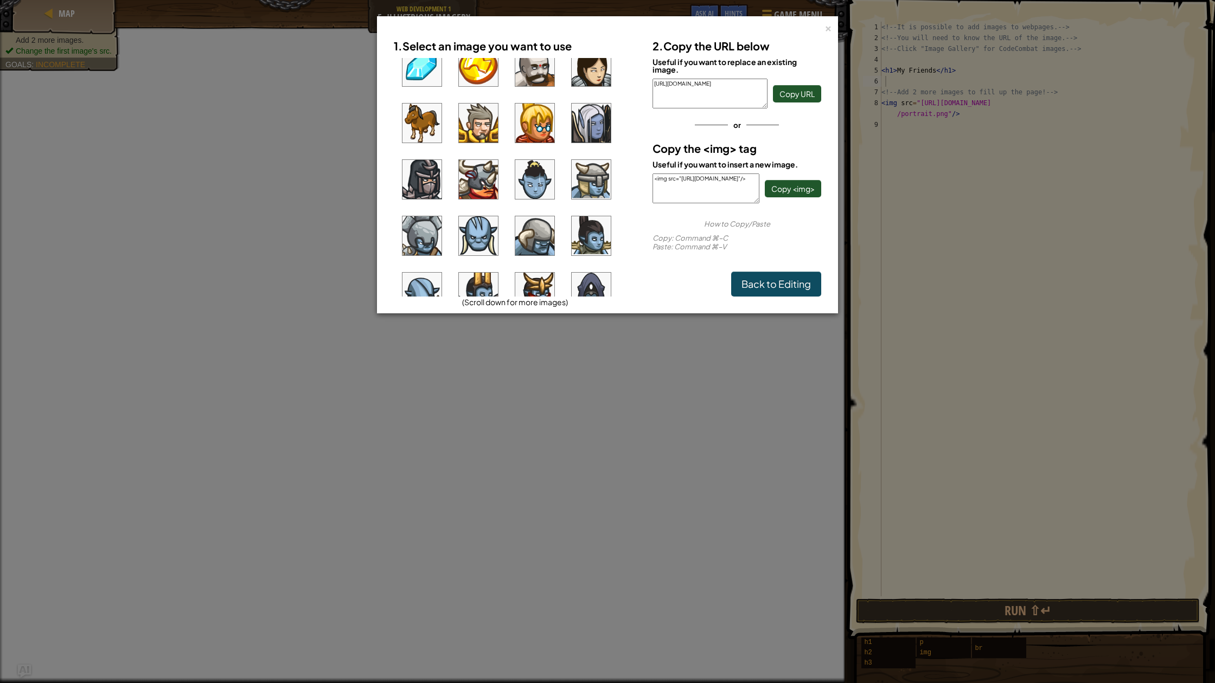
scroll to position [458, 0]
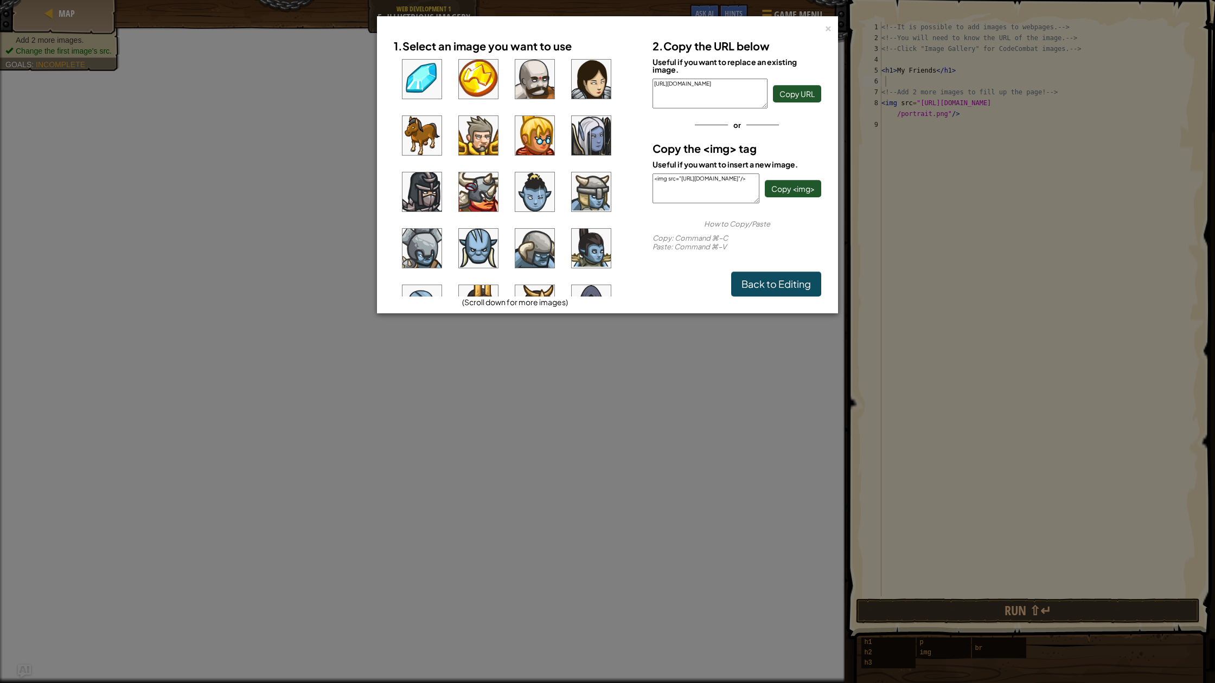
click at [484, 140] on img at bounding box center [478, 135] width 39 height 39
click at [795, 187] on span "Copy <img>" at bounding box center [792, 189] width 43 height 10
click at [793, 274] on link "Back to Editing" at bounding box center [776, 284] width 90 height 25
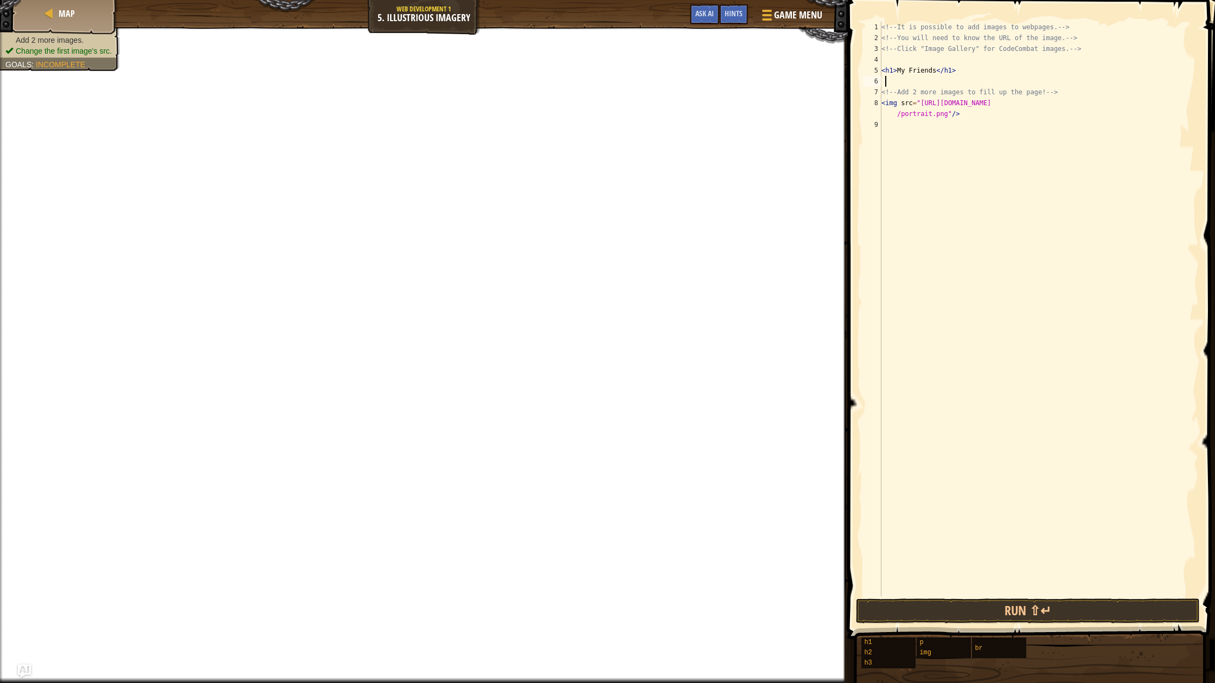
paste textarea "<img src="[URL][DOMAIN_NAME]"/>"
type textarea "<img src="[URL][DOMAIN_NAME]"/>"
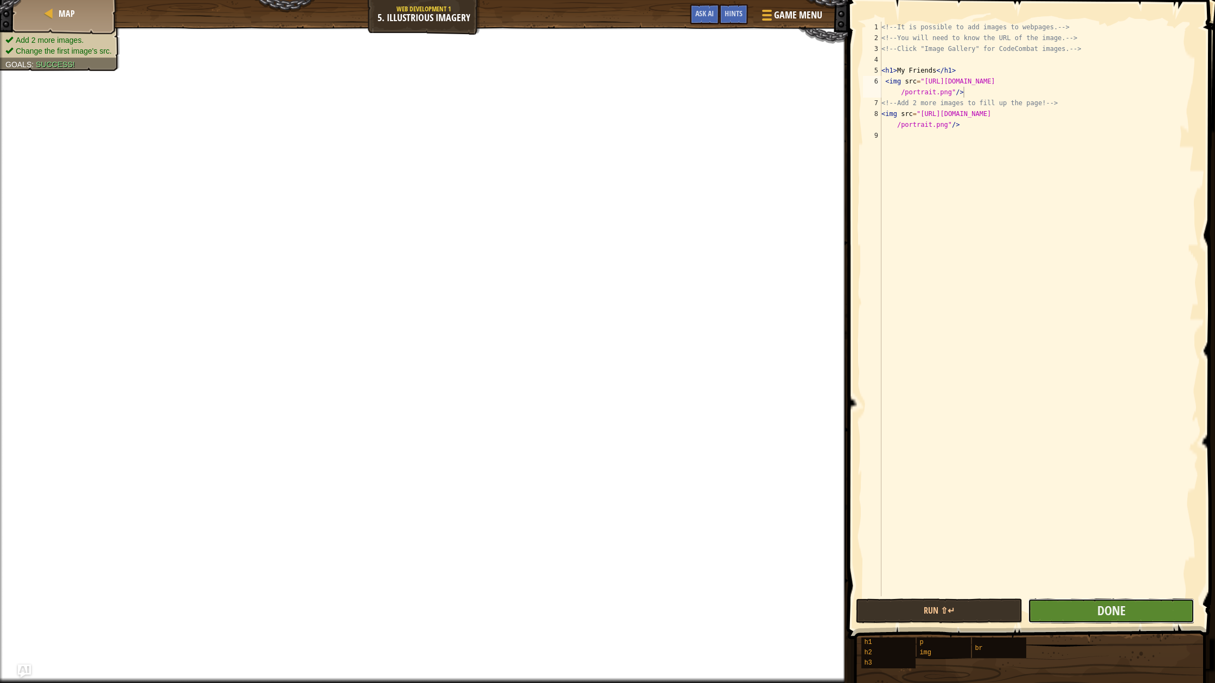
click at [1128, 611] on button "Done" at bounding box center [1111, 611] width 166 height 25
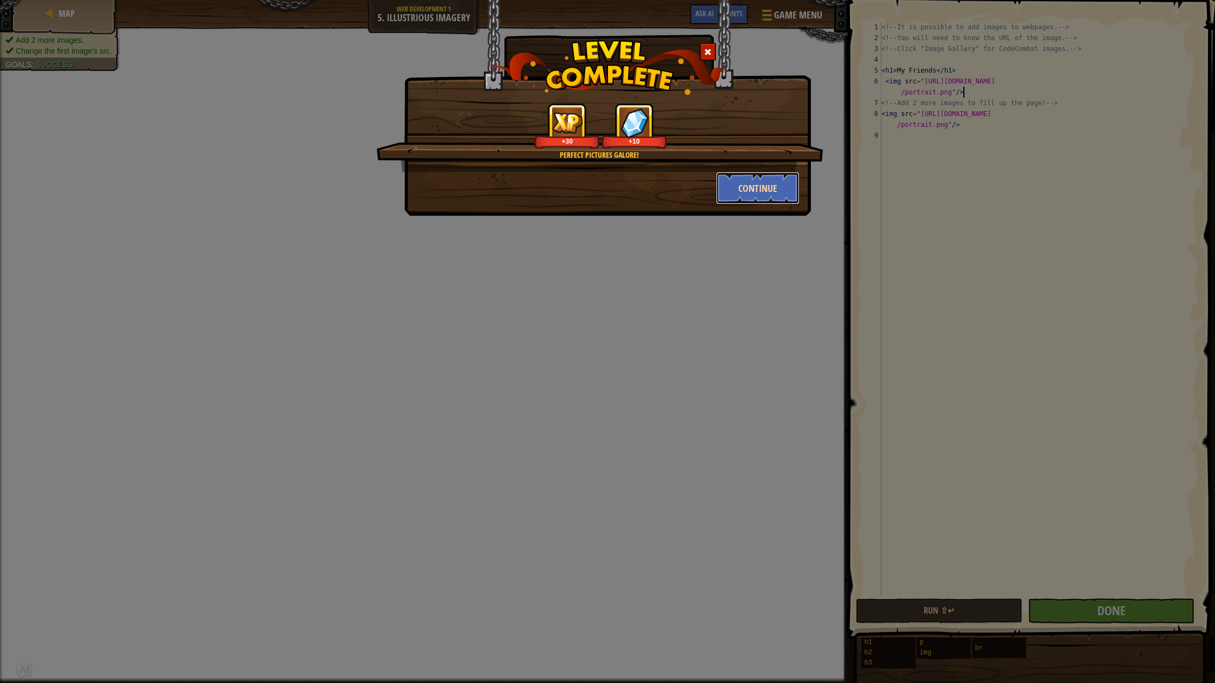
click at [764, 178] on button "Continue" at bounding box center [758, 188] width 84 height 33
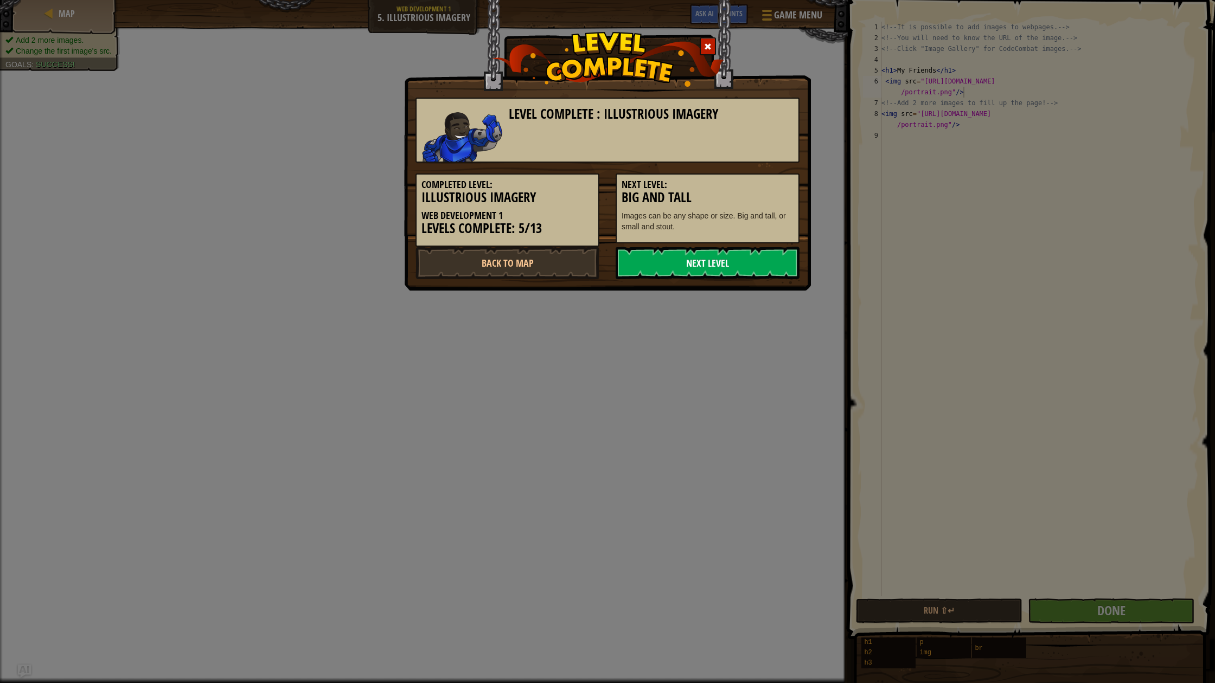
click at [729, 253] on link "Next Level" at bounding box center [707, 263] width 184 height 33
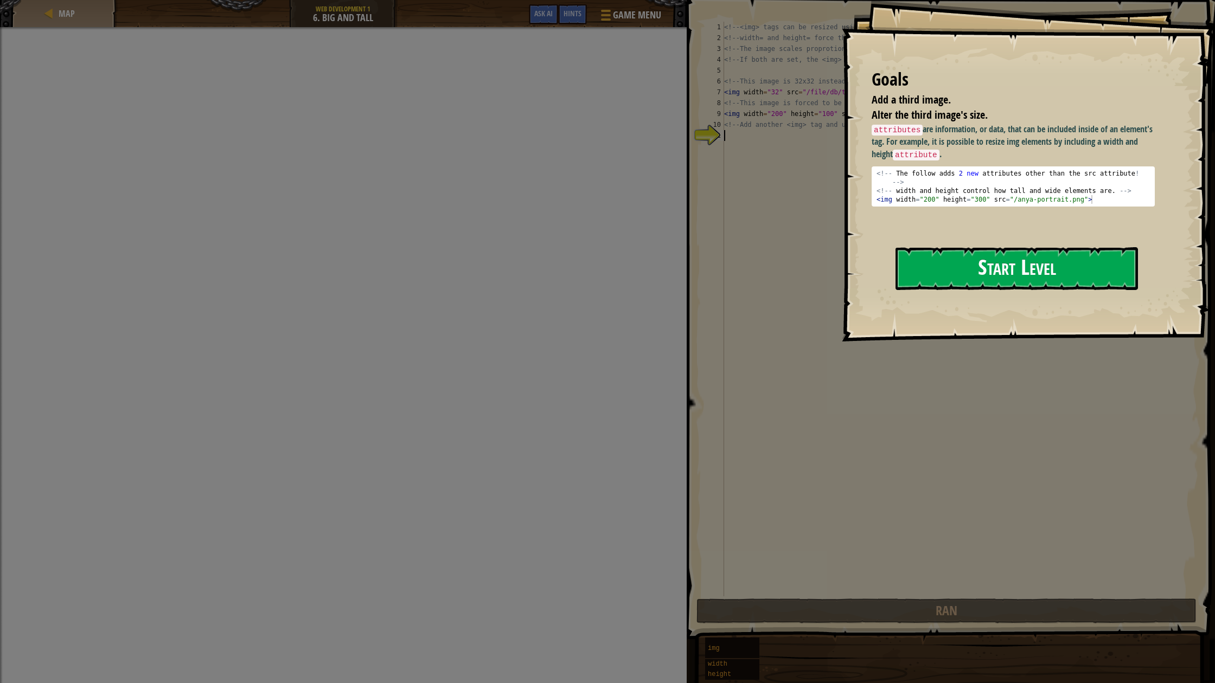
click at [925, 250] on button "Start Level" at bounding box center [1016, 268] width 242 height 43
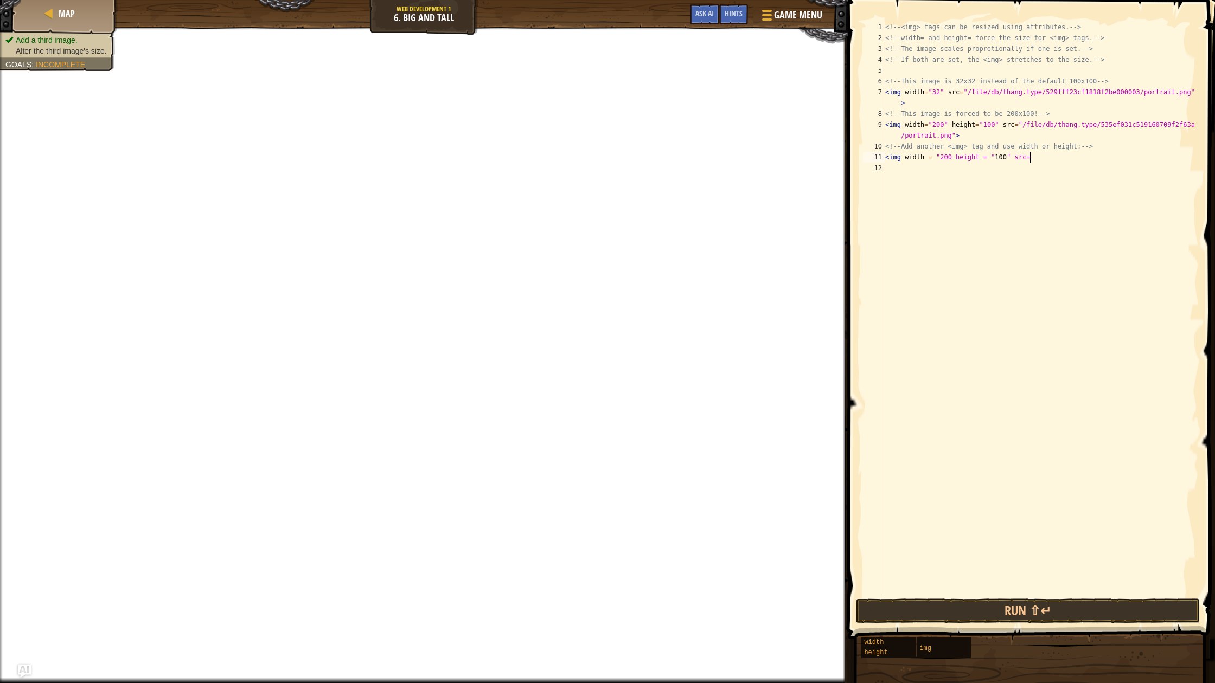
scroll to position [5, 11]
type textarea "<img width = "200 height = "100" src="
click at [774, 15] on span "Game Menu" at bounding box center [798, 15] width 50 height 15
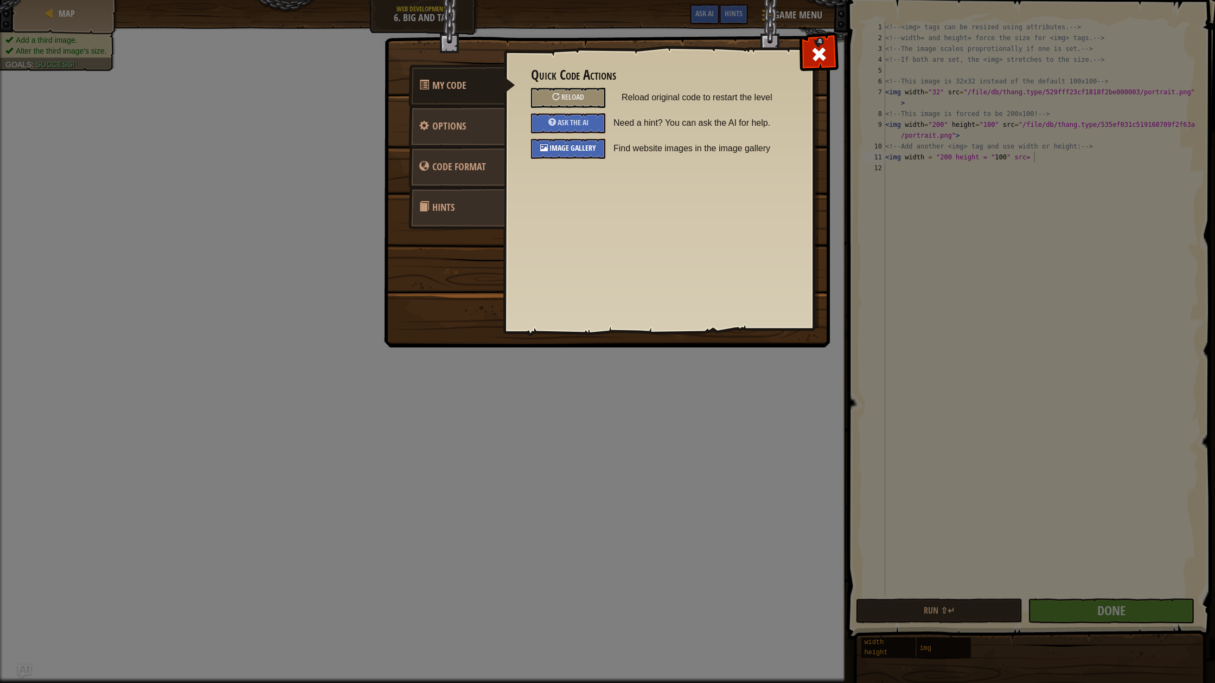
click at [549, 139] on div "Image Gallery" at bounding box center [568, 149] width 74 height 20
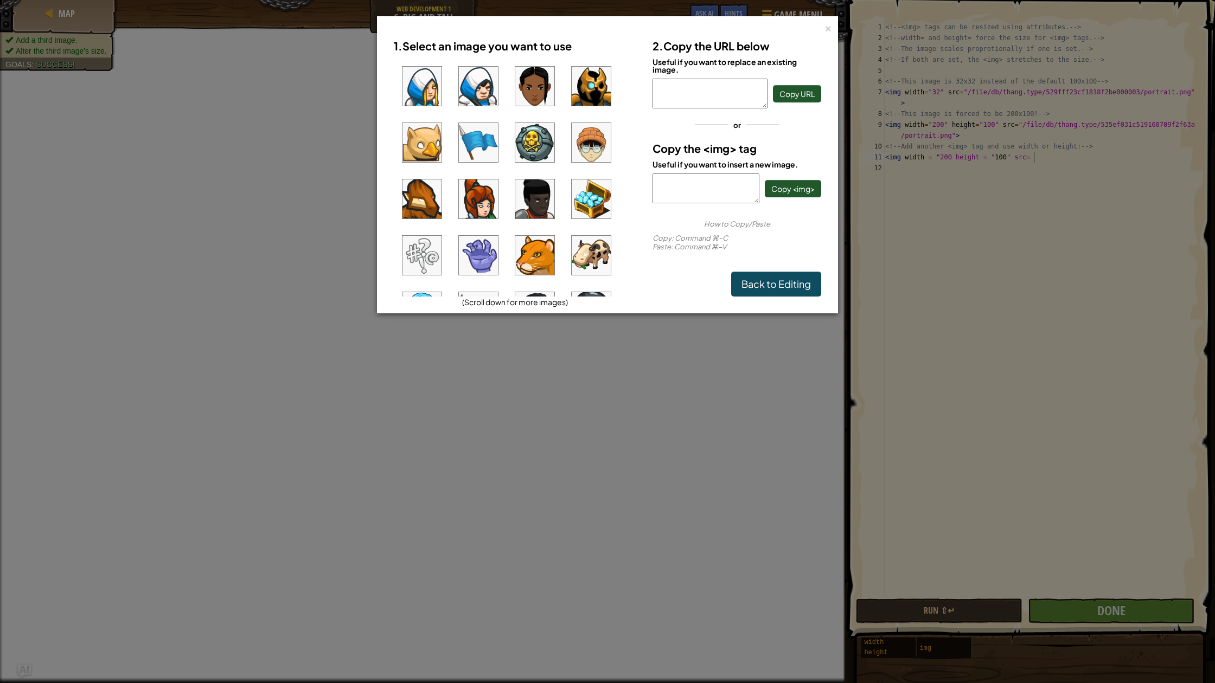
click at [592, 129] on img at bounding box center [591, 142] width 39 height 39
click at [532, 132] on img at bounding box center [534, 142] width 39 height 39
click at [800, 193] on span "Copy <img>" at bounding box center [792, 189] width 43 height 10
click at [800, 191] on span "Copy <img>" at bounding box center [792, 189] width 43 height 10
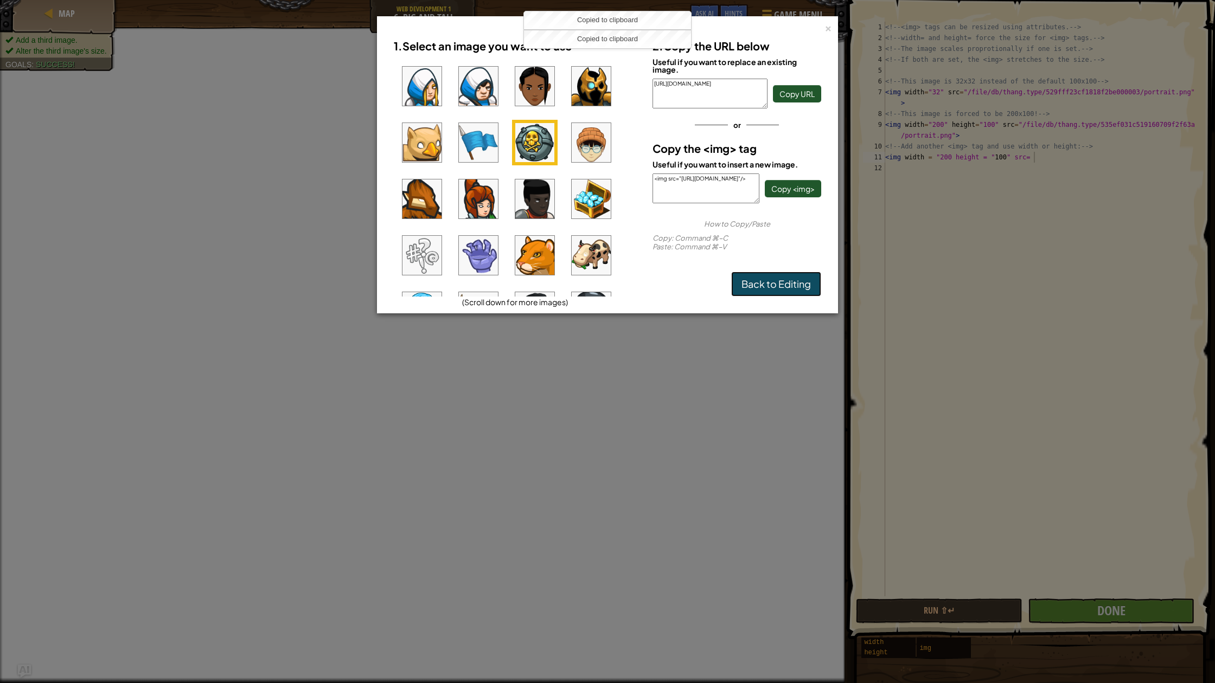
click at [784, 273] on link "Back to Editing" at bounding box center [776, 284] width 90 height 25
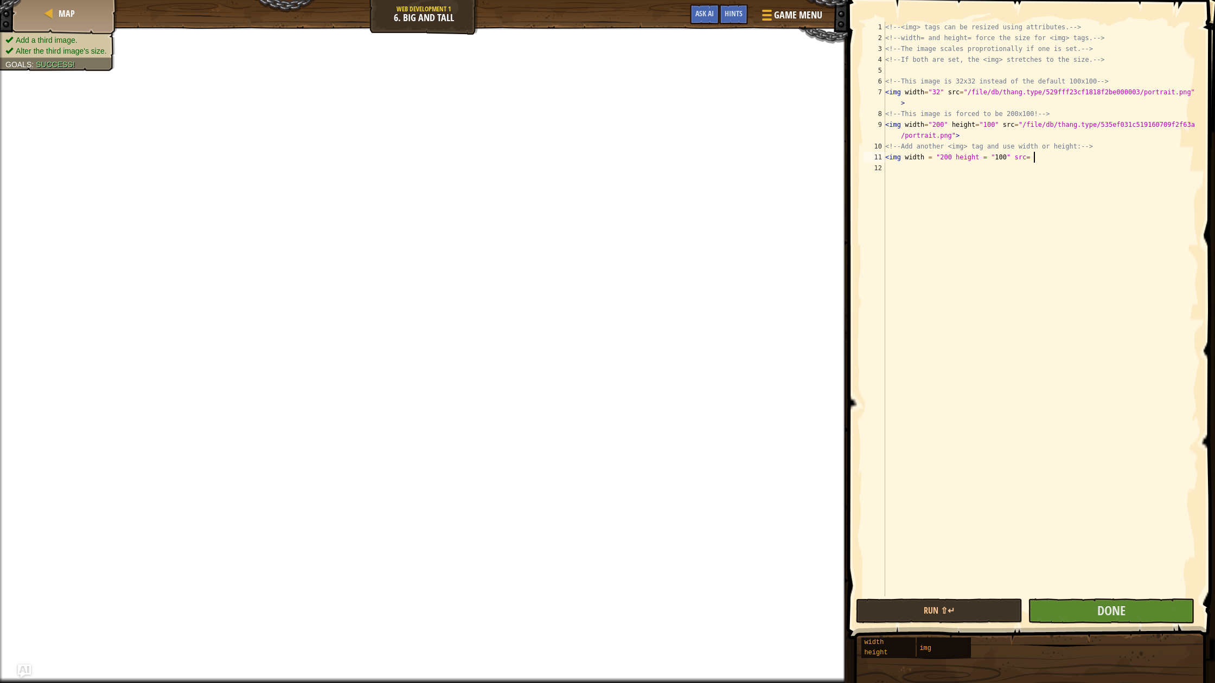
scroll to position [5, 0]
click at [1047, 174] on div "<!-- <img> tags can be resized using attributes. --> <!-- width= and height= fo…" at bounding box center [1041, 320] width 316 height 597
click at [1040, 170] on div "<!-- <img> tags can be resized using attributes. --> <!-- width= and height= fo…" at bounding box center [1041, 320] width 316 height 597
click at [1066, 160] on div "<!-- <img> tags can be resized using attributes. --> <!-- width= and height= fo…" at bounding box center [1041, 320] width 316 height 597
paste textarea "<img src="[URL][DOMAIN_NAME]"/>"
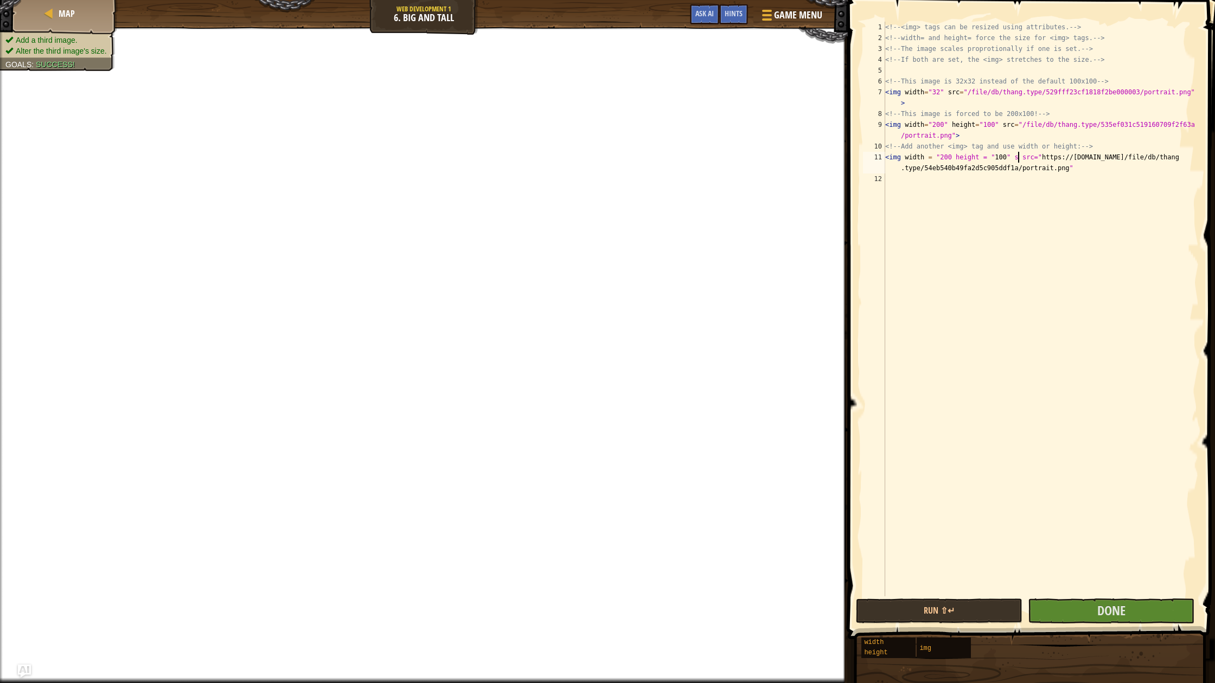
type textarea "<img width = "200 height = "100" src="[URL][DOMAIN_NAME]""
click at [1119, 613] on span "Done" at bounding box center [1111, 610] width 28 height 17
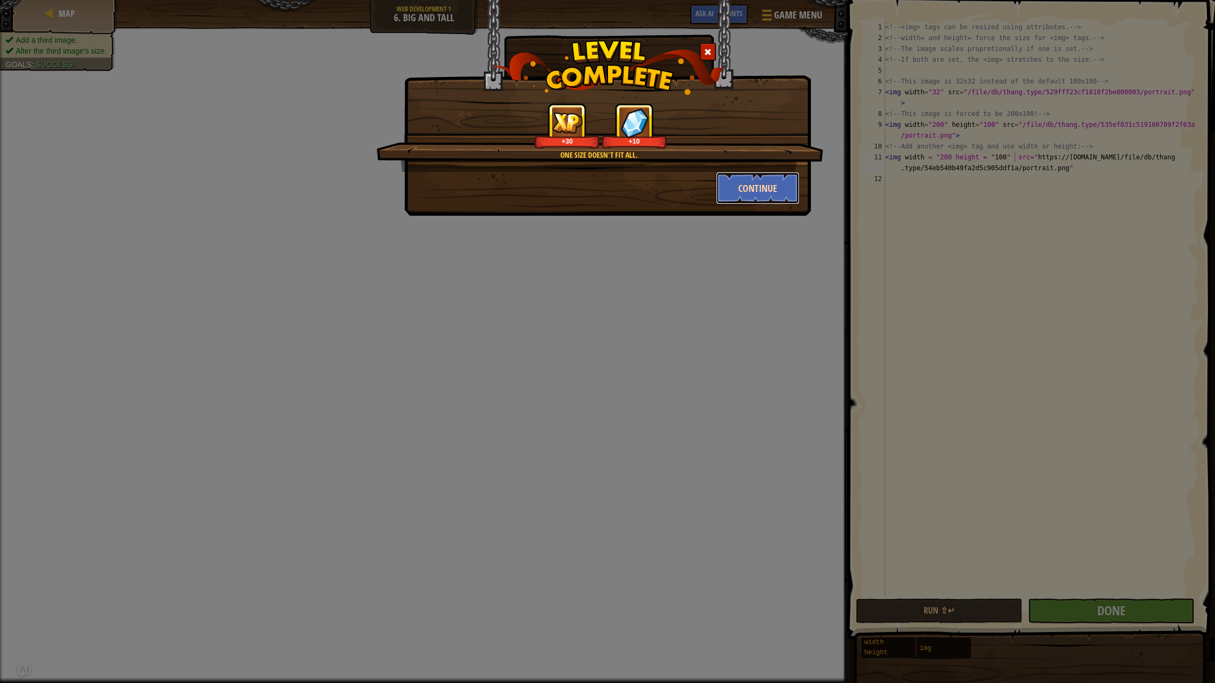
click at [767, 187] on button "Continue" at bounding box center [758, 188] width 84 height 33
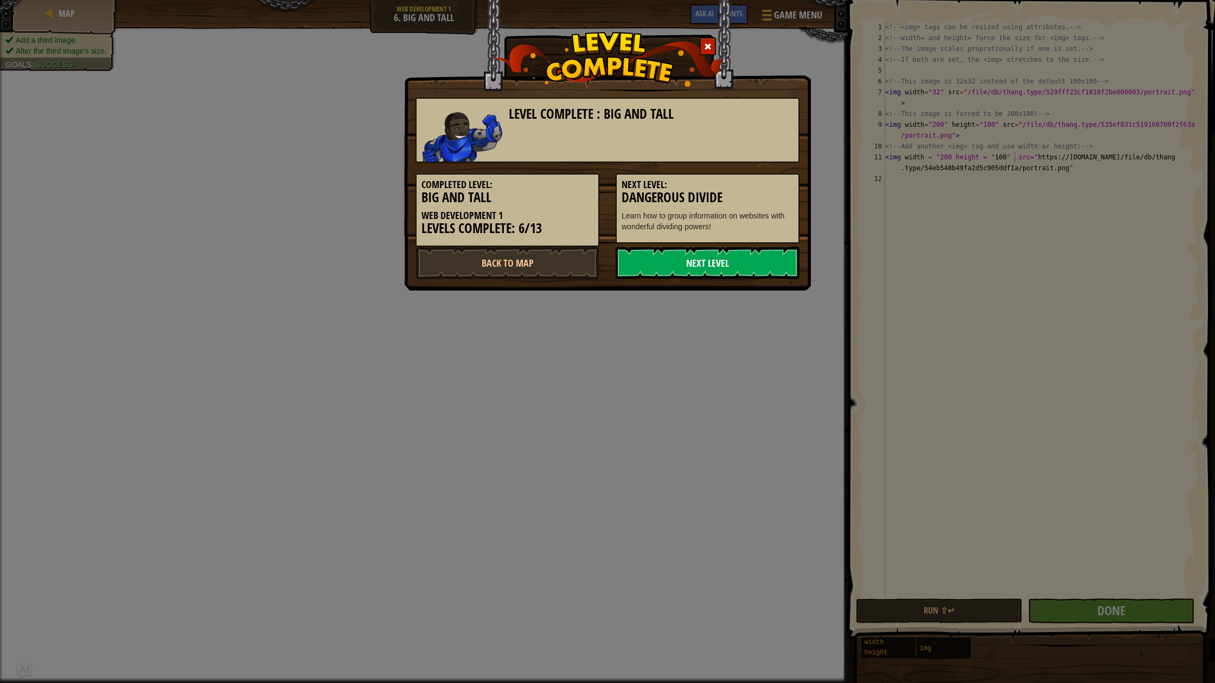
click at [737, 259] on link "Next Level" at bounding box center [707, 263] width 184 height 33
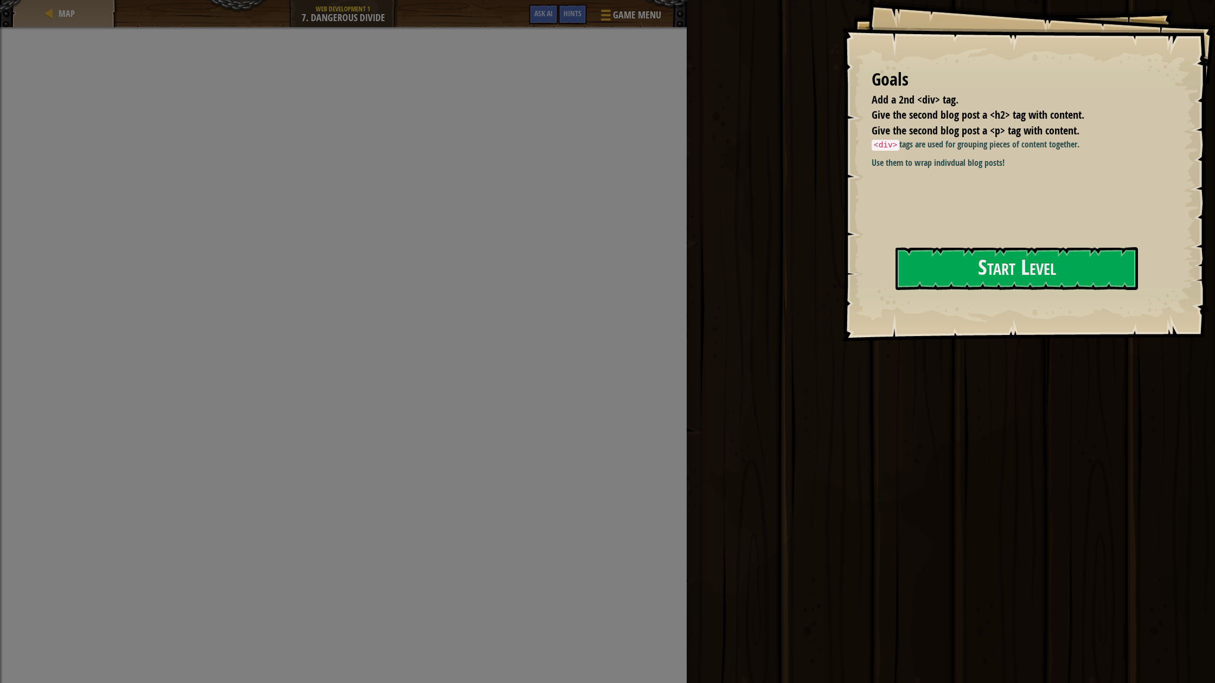
click at [961, 299] on div "Goals Add a 2nd <div> tag. Give the second blog post a <h2> tag with content. G…" at bounding box center [1028, 171] width 373 height 342
click at [949, 320] on div at bounding box center [1016, 313] width 242 height 24
click at [943, 311] on div at bounding box center [1016, 313] width 242 height 24
click at [935, 311] on div at bounding box center [1016, 313] width 242 height 24
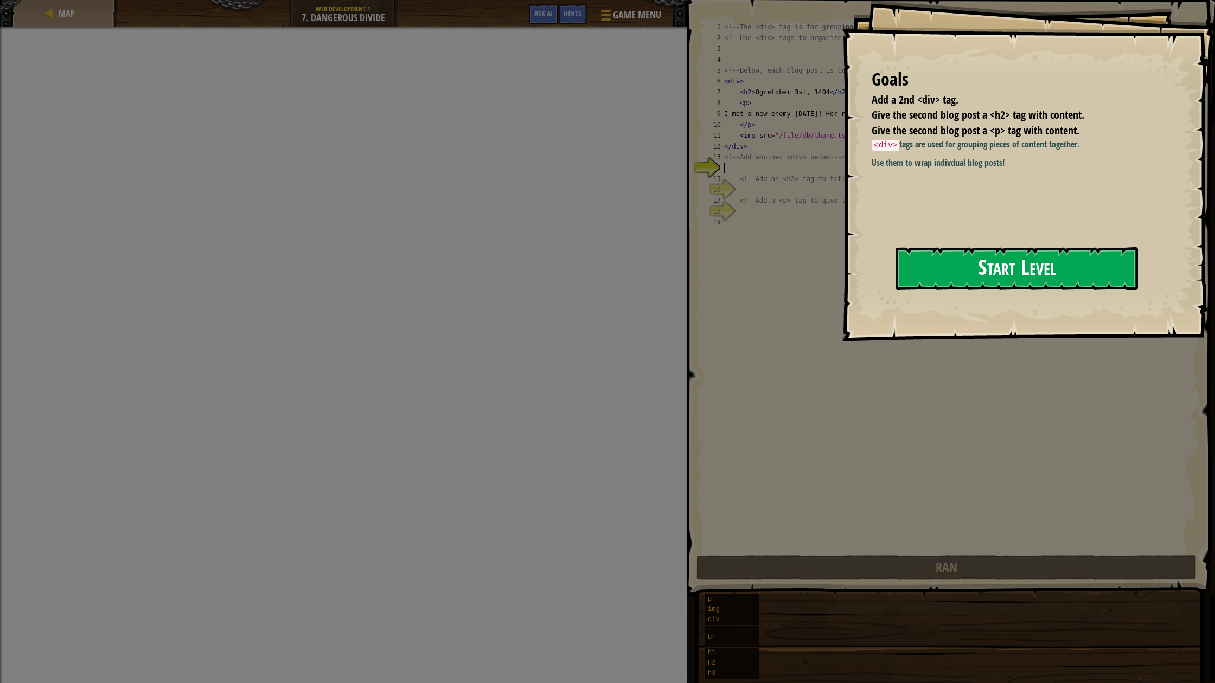
click at [951, 279] on button "Start Level" at bounding box center [1016, 268] width 242 height 43
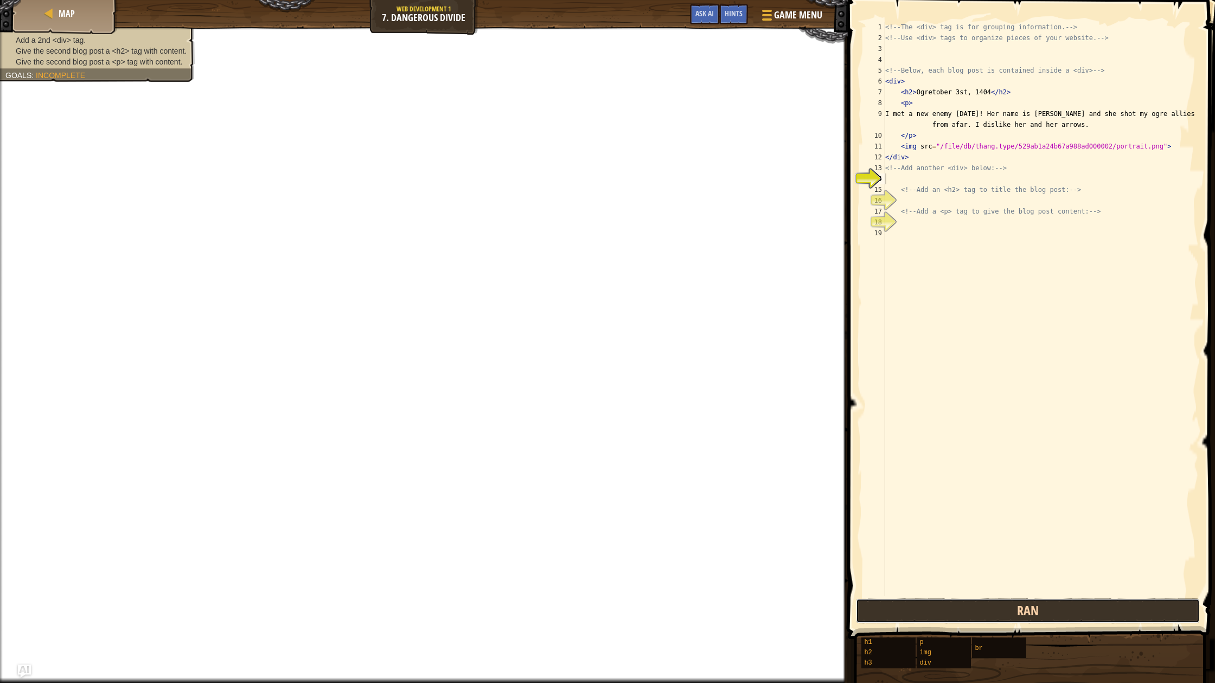
click at [947, 610] on button "Ran" at bounding box center [1028, 611] width 344 height 25
click at [946, 610] on button "Ran" at bounding box center [1028, 611] width 344 height 25
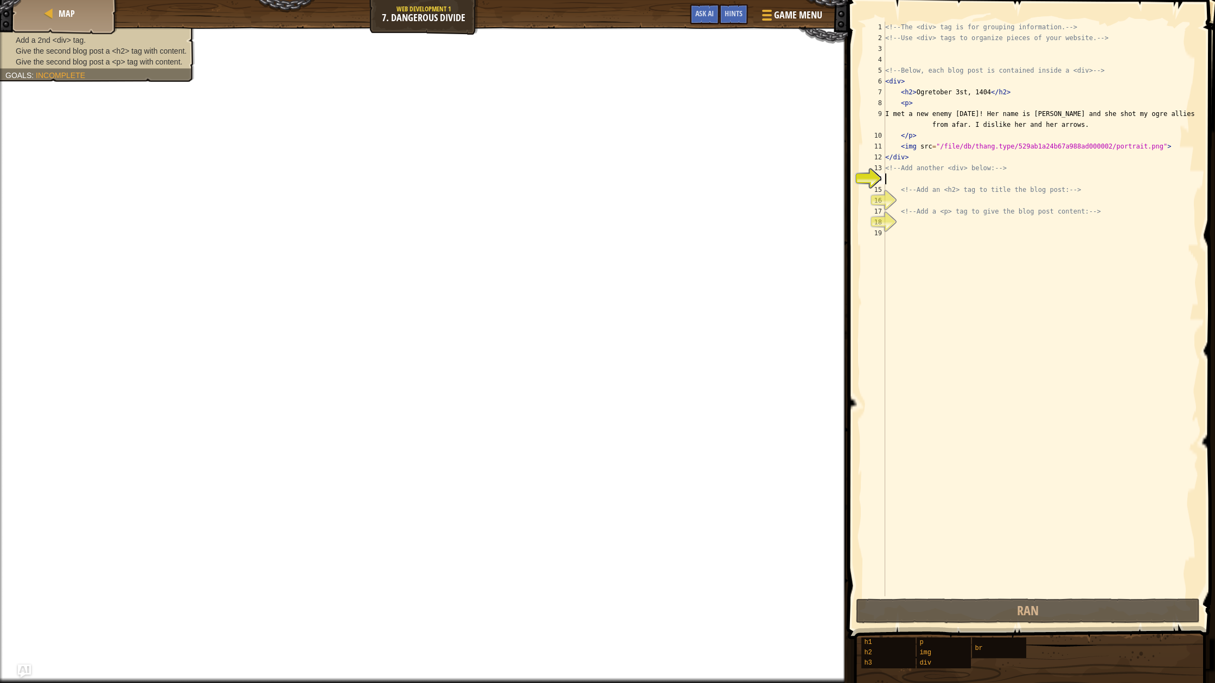
click at [929, 177] on div "<!-- The <div> tag is for grouping information. --> <!-- Use <div> tags to orga…" at bounding box center [1041, 320] width 316 height 597
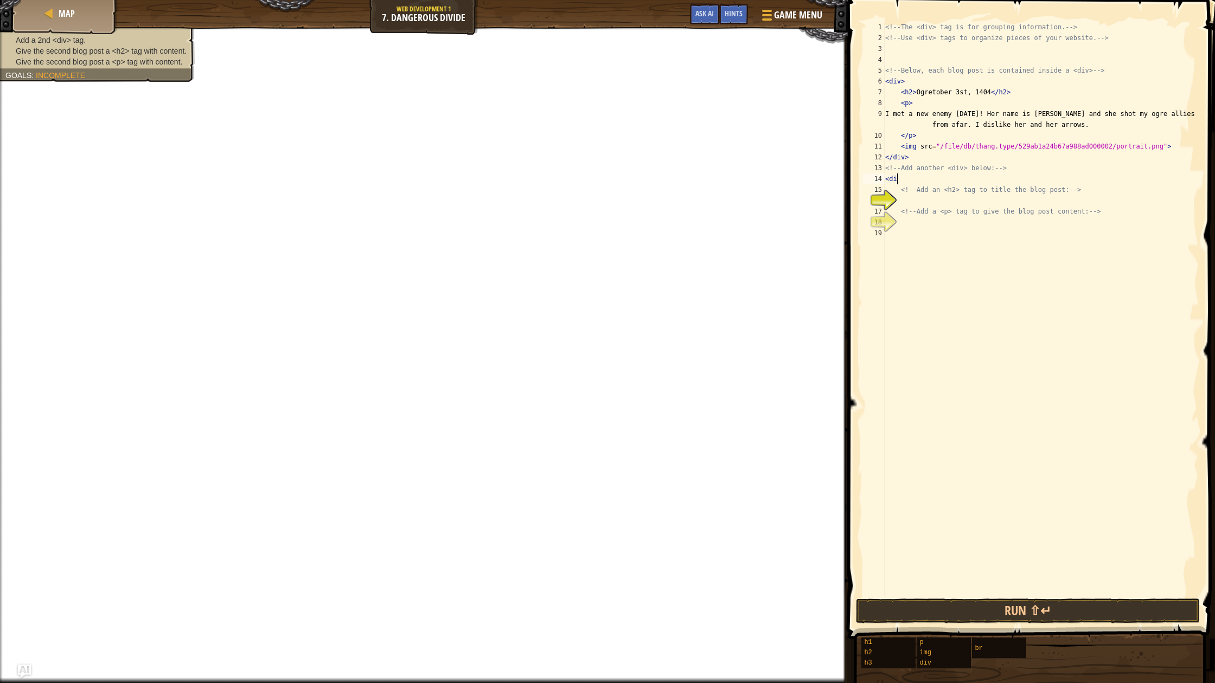
scroll to position [5, 0]
type textarea "<di"
drag, startPoint x: 699, startPoint y: 619, endPoint x: 700, endPoint y: 7, distance: 611.7
click at [699, 7] on button "Ask AI" at bounding box center [704, 14] width 29 height 20
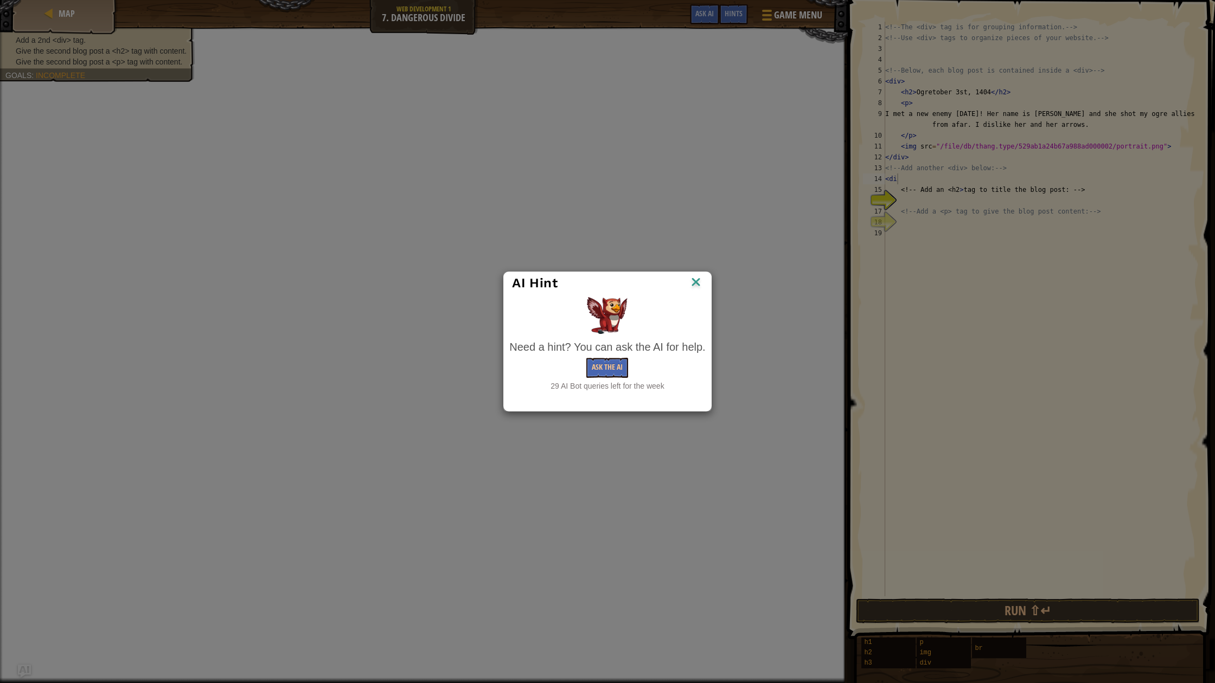
drag, startPoint x: 564, startPoint y: 380, endPoint x: 549, endPoint y: 368, distance: 18.5
click at [552, 369] on div "Need a hint? You can ask the AI for help. Ask the AI 29 AI Bot queries left for…" at bounding box center [607, 365] width 196 height 52
click at [703, 288] on img at bounding box center [696, 283] width 14 height 16
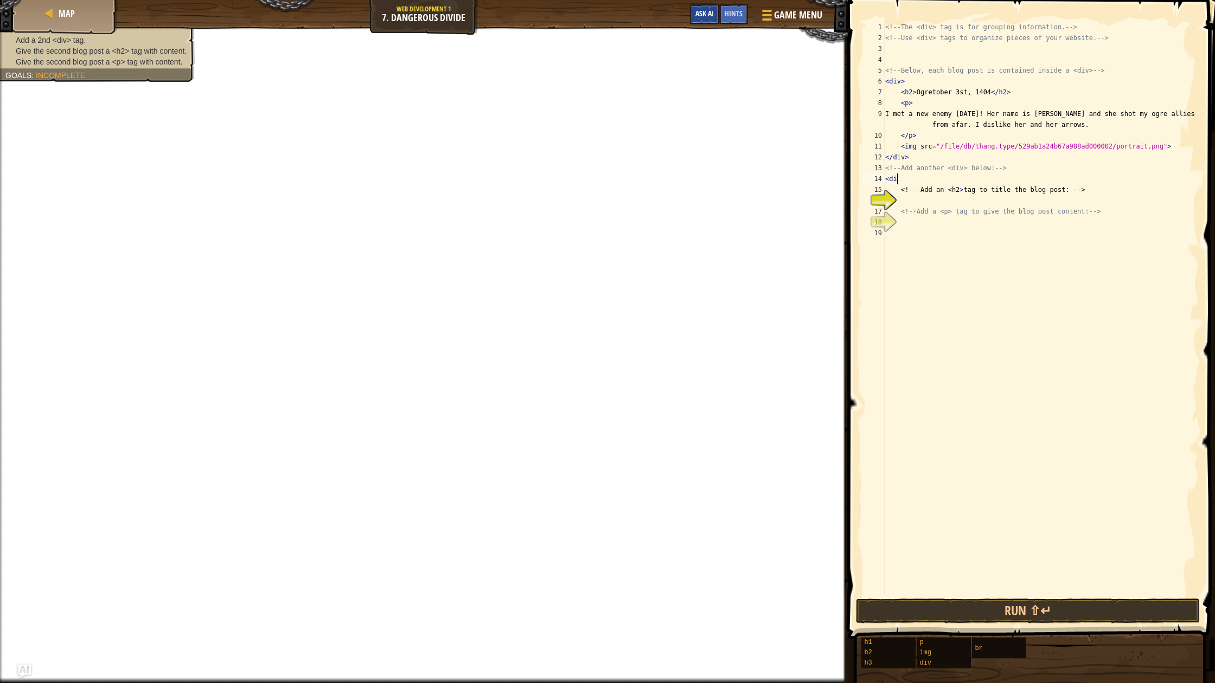
scroll to position [5, 1]
type textarea "<di"
click at [704, 15] on span "Ask AI" at bounding box center [704, 13] width 18 height 10
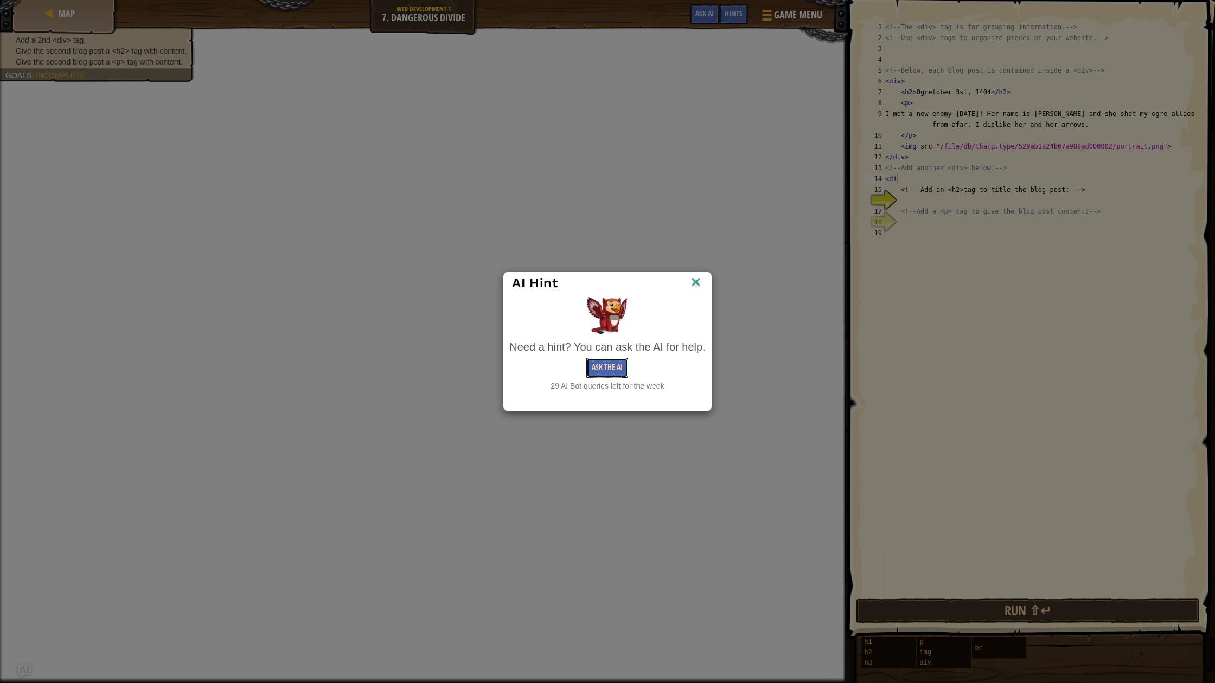
click at [599, 373] on button "Ask the AI" at bounding box center [607, 368] width 42 height 20
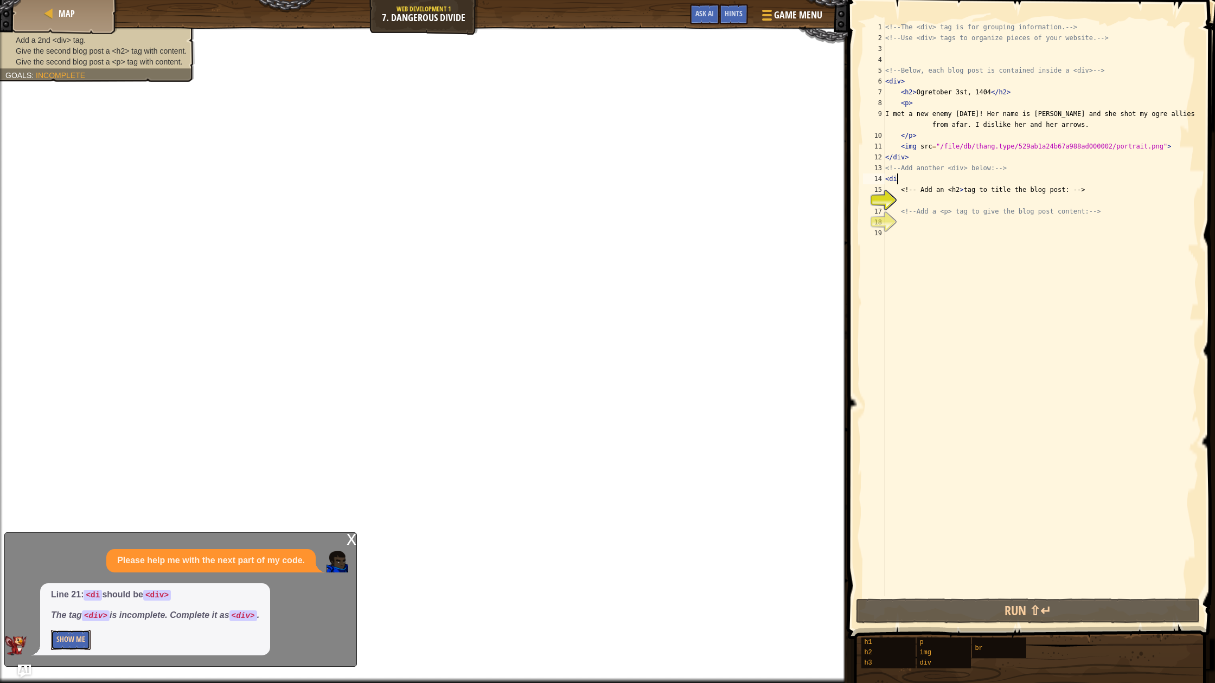
click at [81, 634] on button "Show Me" at bounding box center [71, 640] width 40 height 20
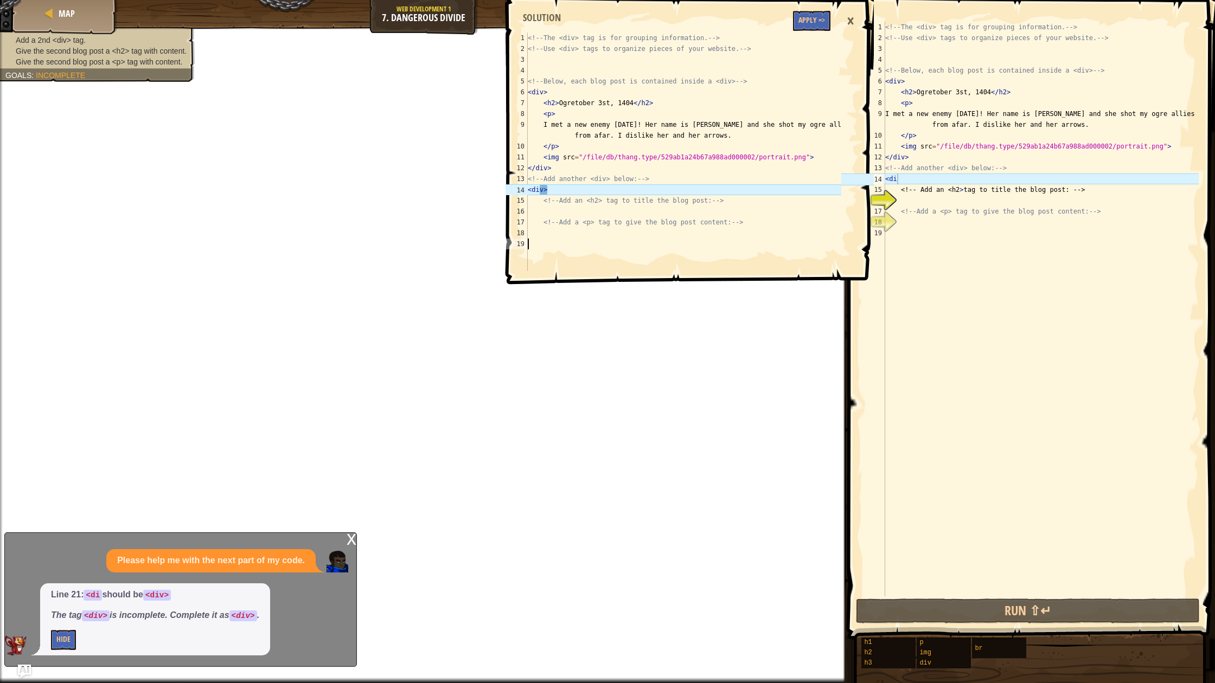
drag, startPoint x: 522, startPoint y: 166, endPoint x: 537, endPoint y: 180, distance: 21.1
click at [537, 180] on div "1 2 3 4 5 6 7 8 9 10 11 12 13 14 15 16 17 18 19 <!-- The <div> tag is for group…" at bounding box center [672, 152] width 338 height 239
click at [816, 20] on button "Apply =>" at bounding box center [811, 21] width 37 height 20
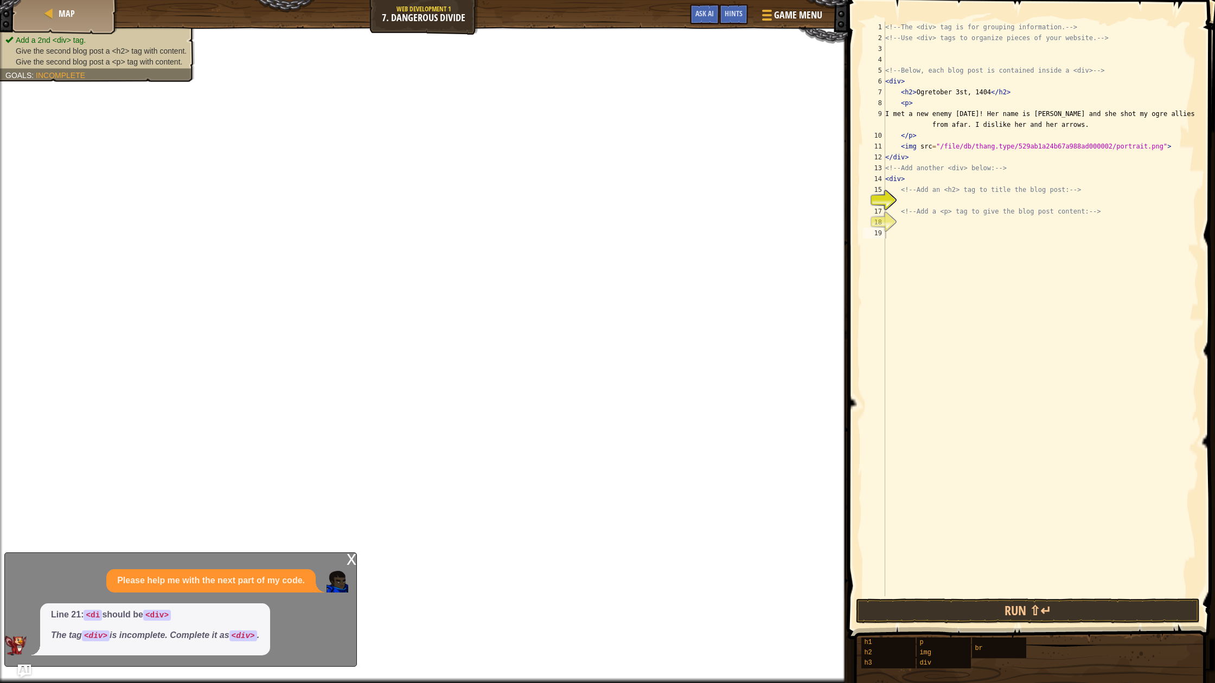
click at [353, 559] on div "x" at bounding box center [352, 558] width 10 height 11
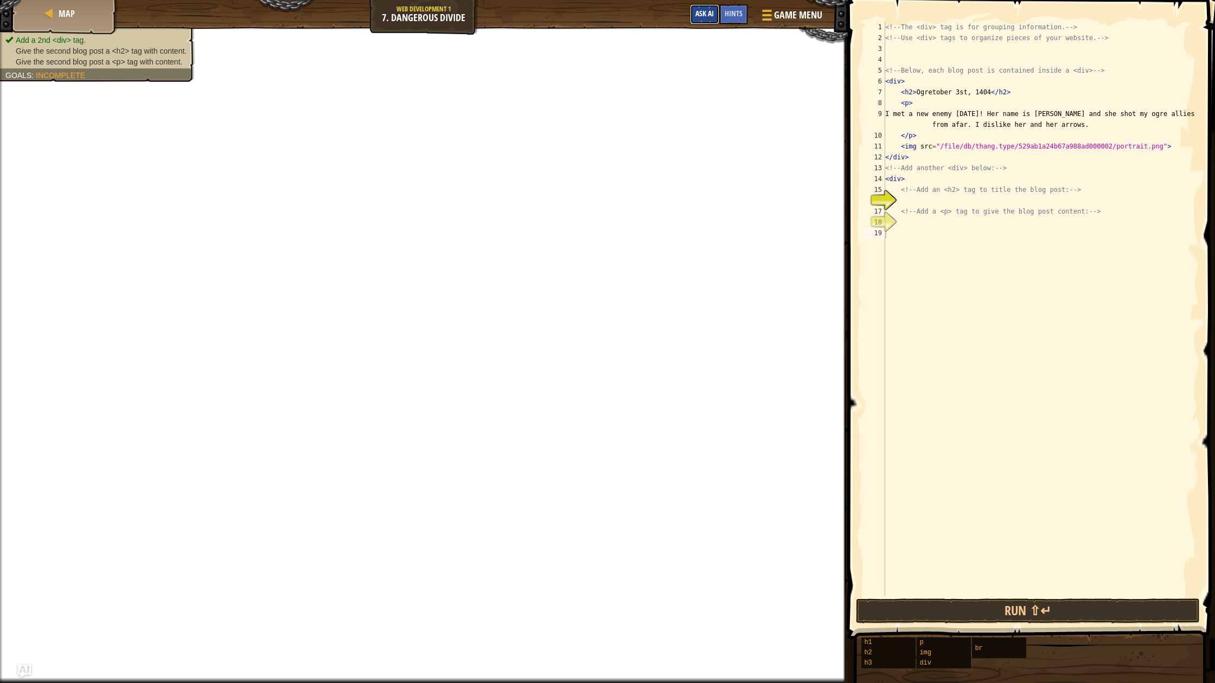
click at [693, 13] on button "Ask AI" at bounding box center [704, 14] width 29 height 20
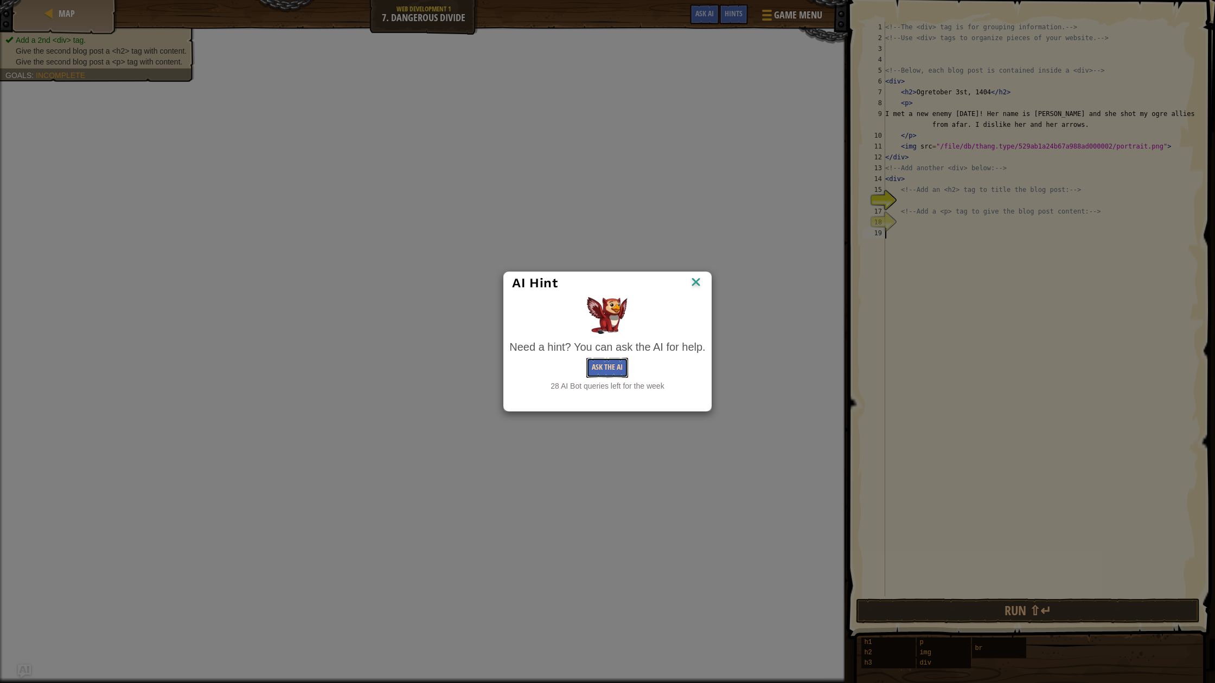
click at [604, 372] on button "Ask the AI" at bounding box center [607, 368] width 42 height 20
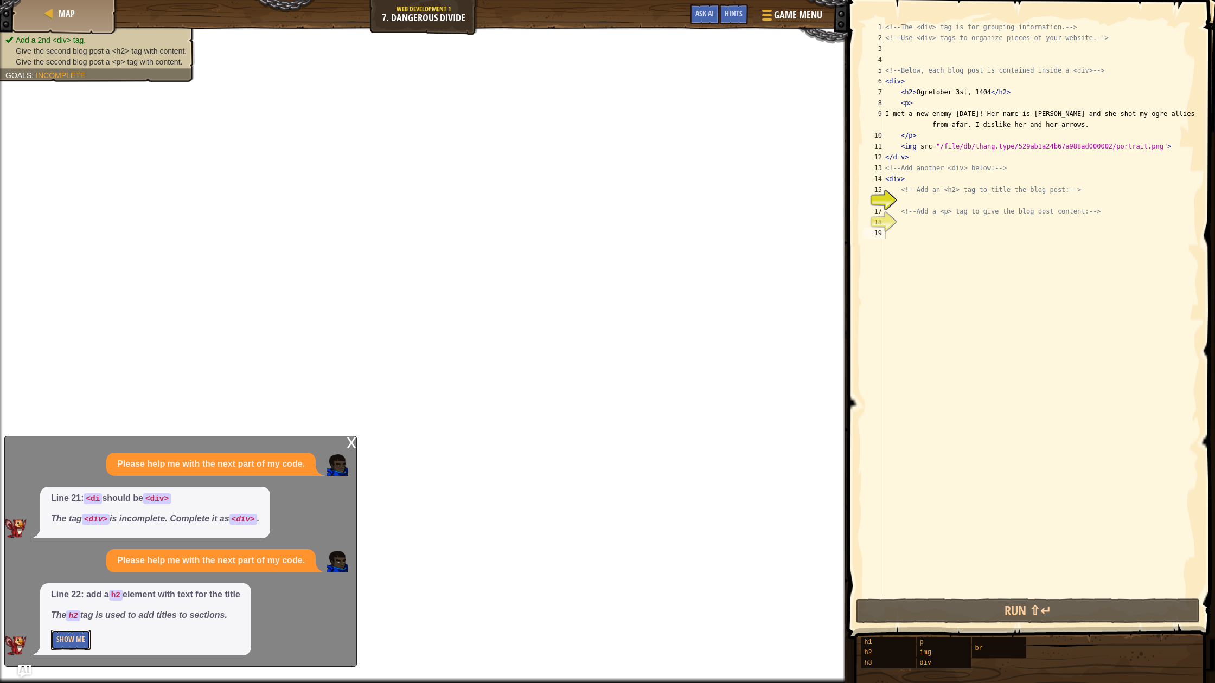
click at [93, 649] on p "Show Me" at bounding box center [145, 640] width 189 height 20
click at [93, 645] on p "Show Me" at bounding box center [145, 640] width 189 height 20
click at [76, 638] on button "Show Me" at bounding box center [71, 640] width 40 height 20
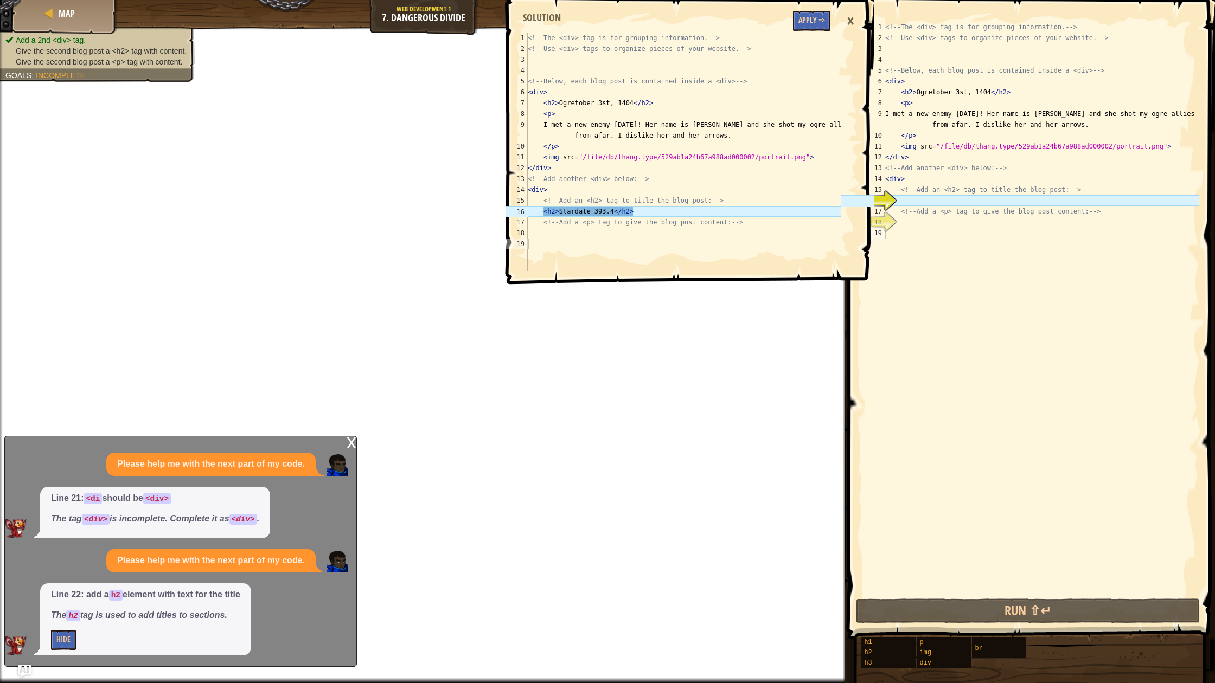
click at [819, 30] on div "1 2 3 4 5 6 7 8 9 10 11 12 13 14 15 16 17 18 19 <!-- The <div> tag is for group…" at bounding box center [688, 139] width 370 height 268
click at [815, 23] on button "Apply =>" at bounding box center [811, 21] width 37 height 20
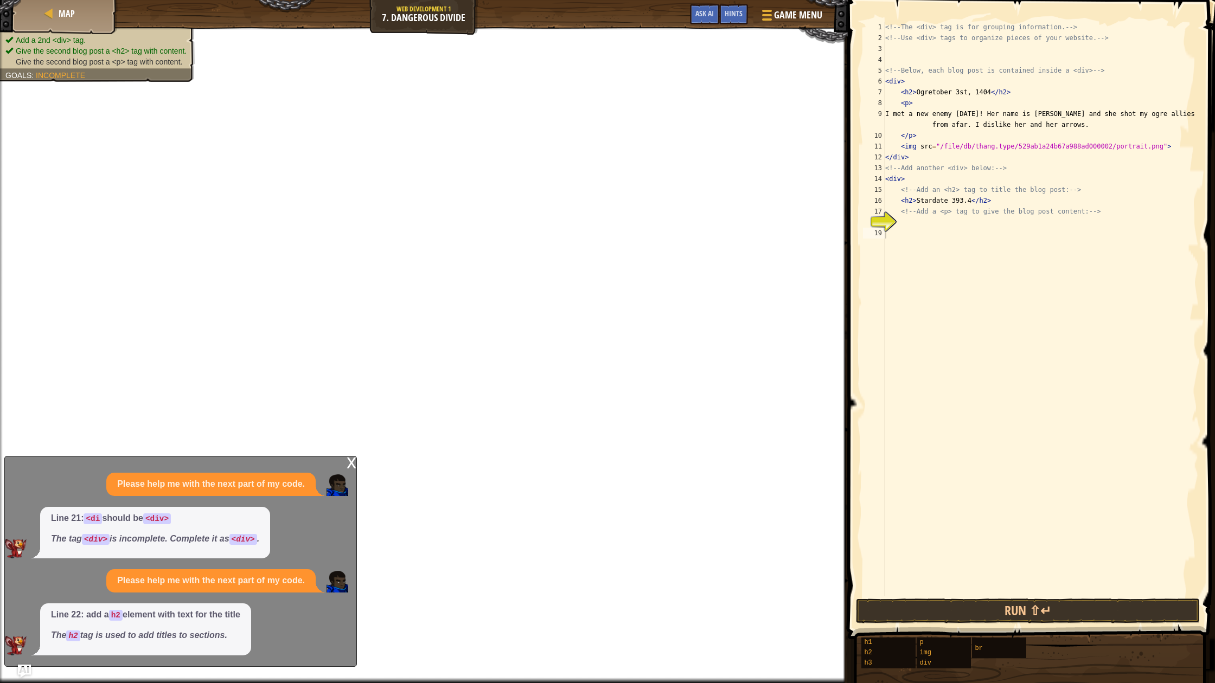
click at [967, 204] on div "<!-- The <div> tag is for grouping information. --> <!-- Use <div> tags to orga…" at bounding box center [1041, 320] width 316 height 597
click at [1000, 193] on div "<!-- The <div> tag is for grouping information. --> <!-- Use <div> tags to orga…" at bounding box center [1041, 320] width 316 height 597
type textarea "<!-- Add a <p> tag to give the blog post content: -->"
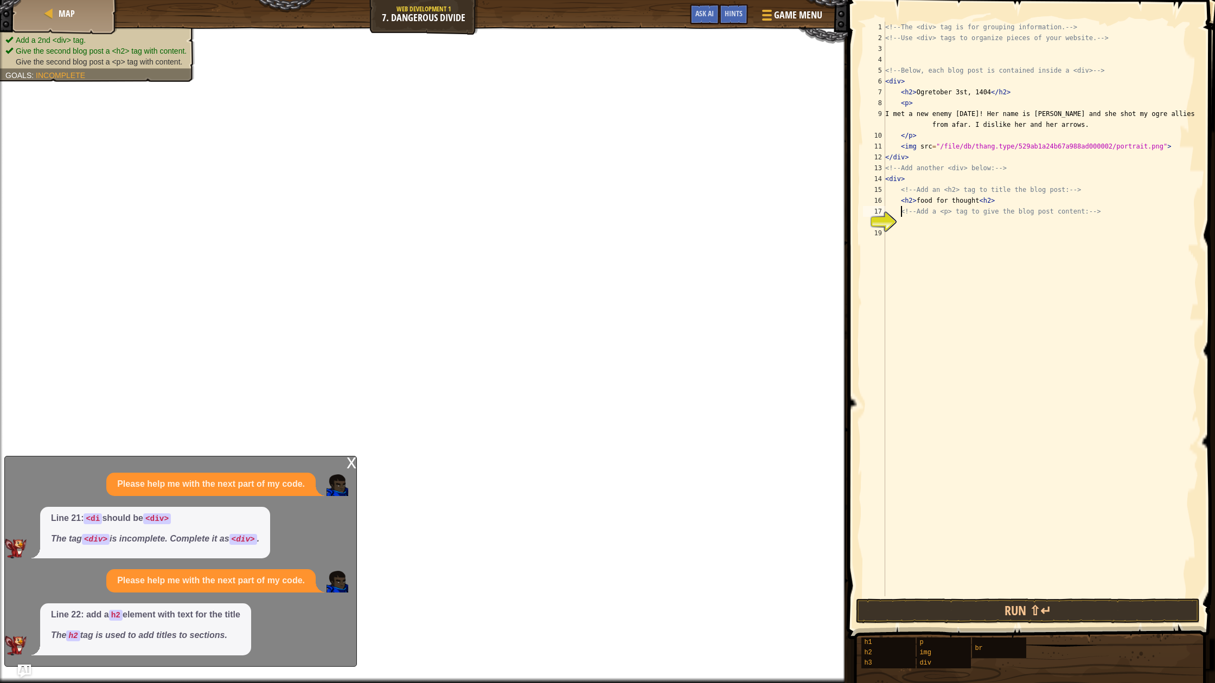
scroll to position [5, 1]
